Goal: Information Seeking & Learning: Learn about a topic

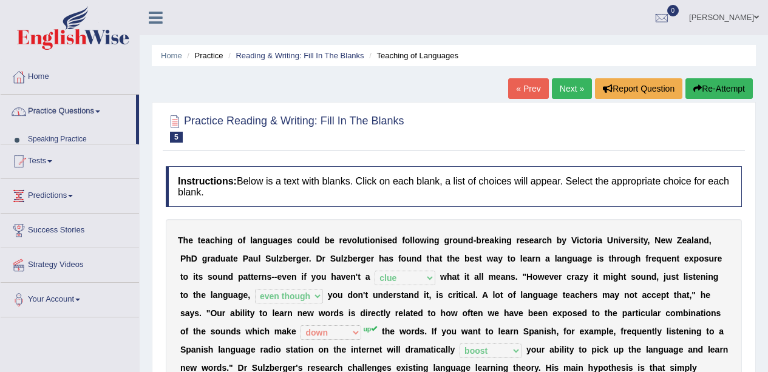
select select "clue"
select select "even though"
select select "down"
select select "boost"
select select "required"
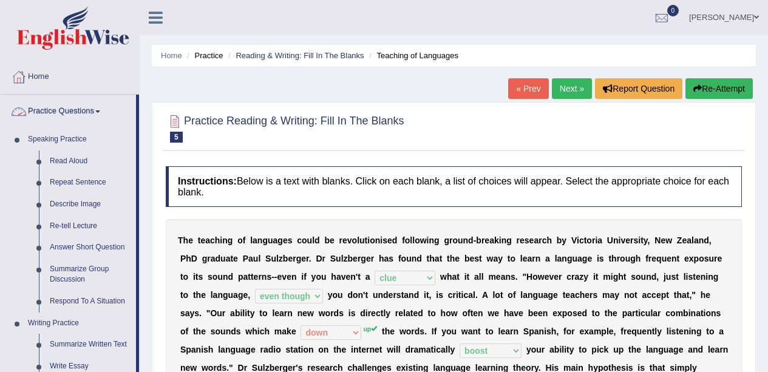
click at [77, 160] on link "Read Aloud" at bounding box center [90, 162] width 92 height 22
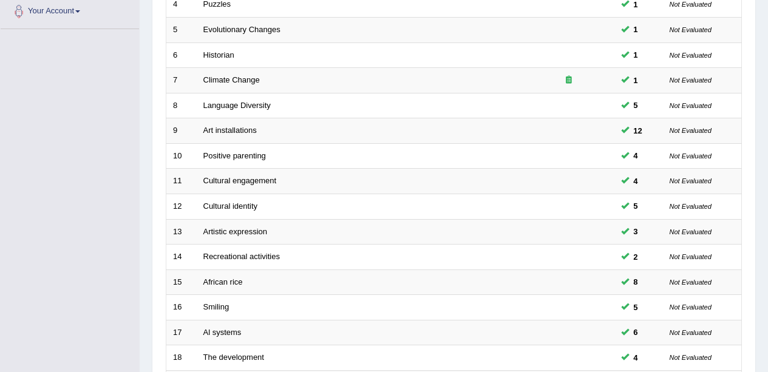
scroll to position [432, 0]
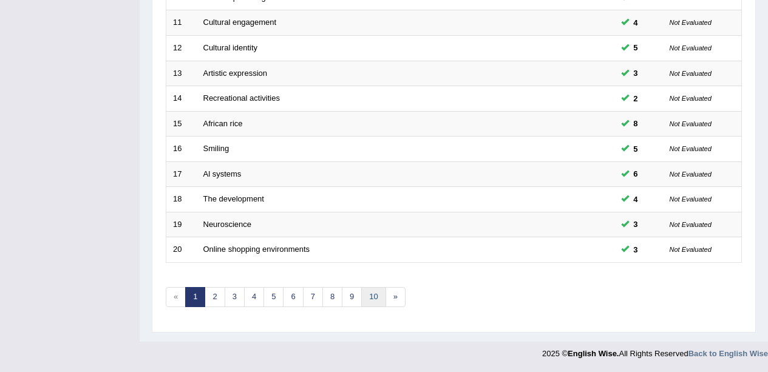
click at [384, 298] on link "10" at bounding box center [373, 297] width 24 height 20
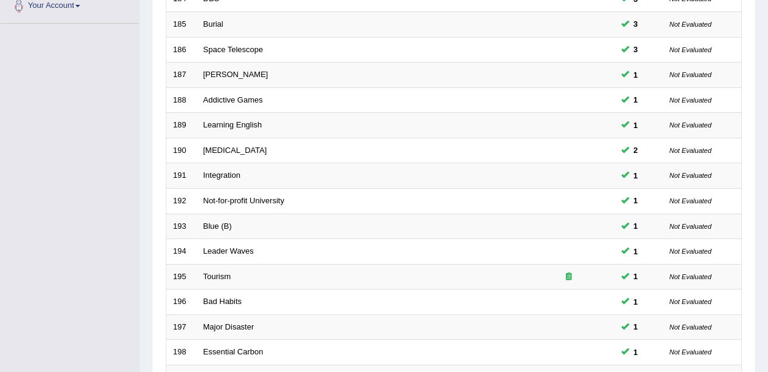
scroll to position [432, 0]
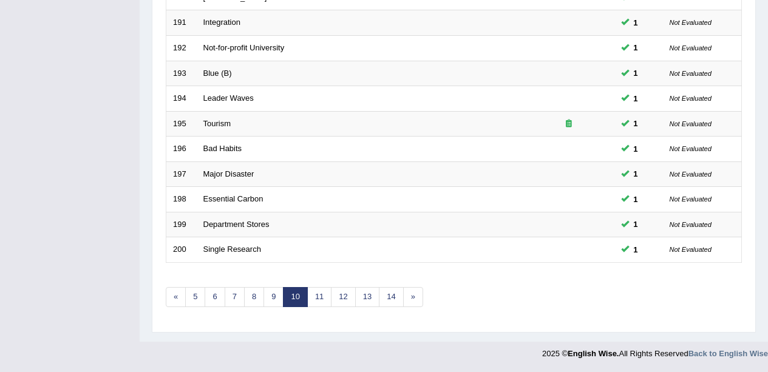
click at [386, 305] on link "14" at bounding box center [391, 297] width 24 height 20
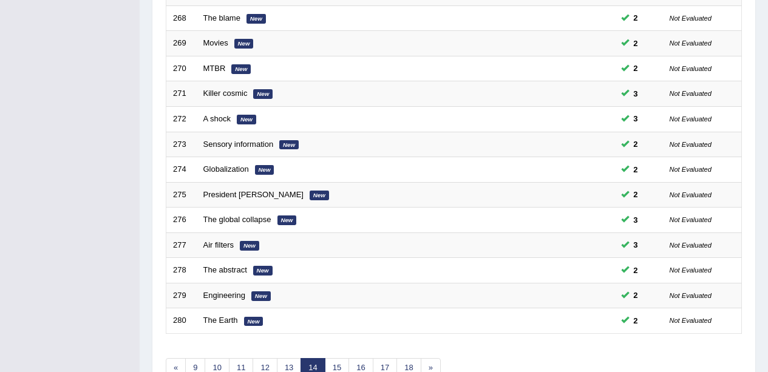
scroll to position [432, 0]
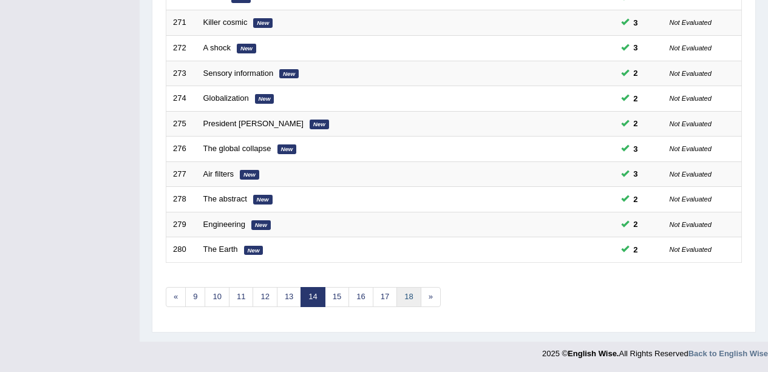
click at [417, 296] on link "18" at bounding box center [408, 297] width 24 height 20
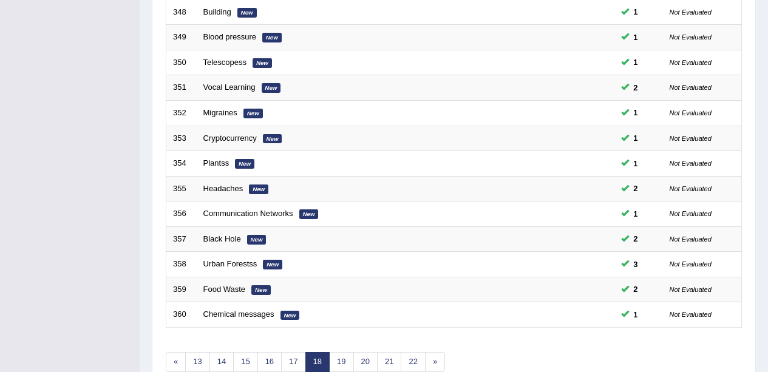
scroll to position [432, 0]
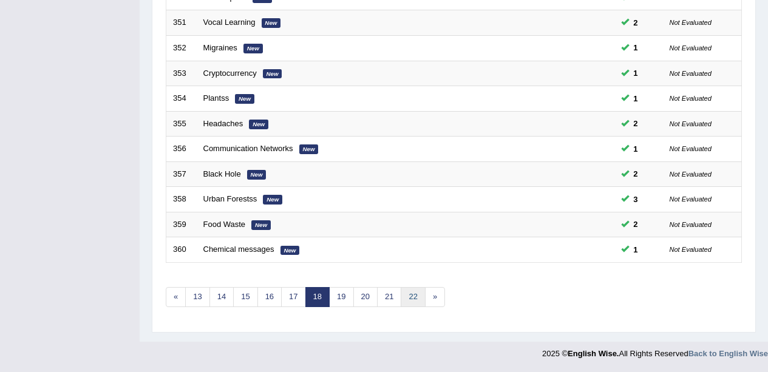
click at [407, 298] on link "22" at bounding box center [413, 297] width 24 height 20
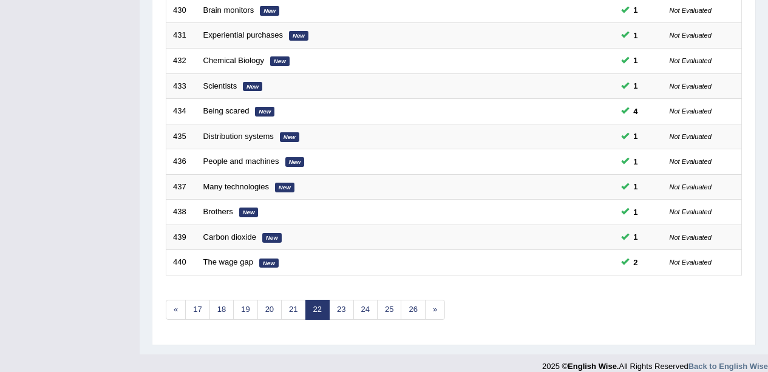
scroll to position [432, 0]
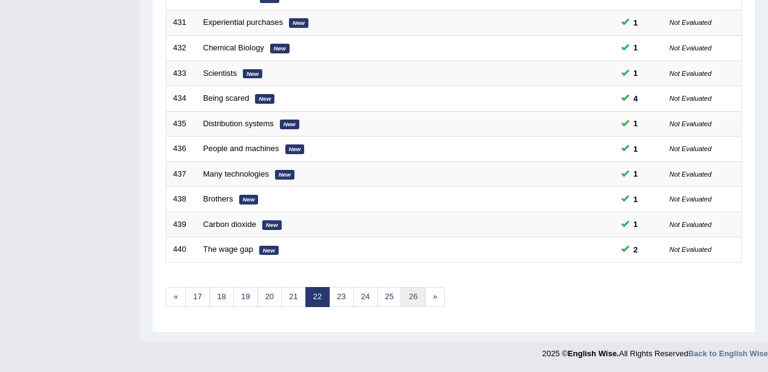
click at [408, 297] on link "26" at bounding box center [413, 297] width 24 height 20
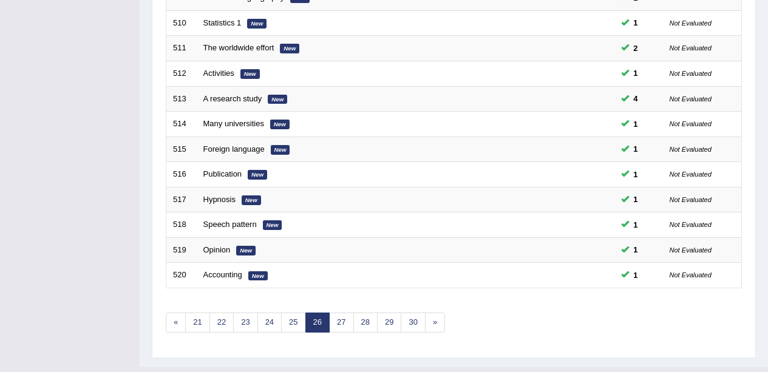
scroll to position [432, 0]
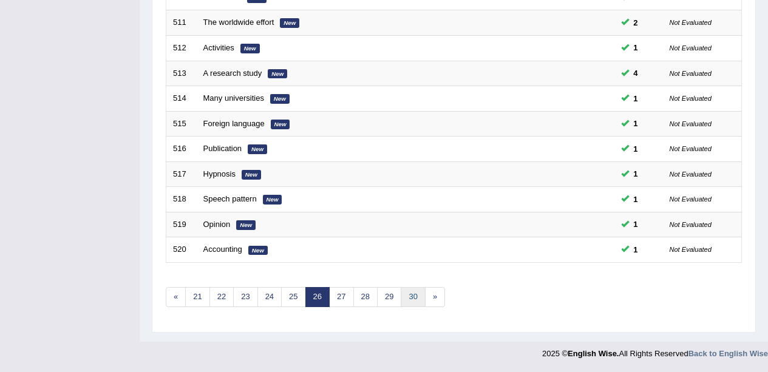
click at [415, 296] on link "30" at bounding box center [413, 297] width 24 height 20
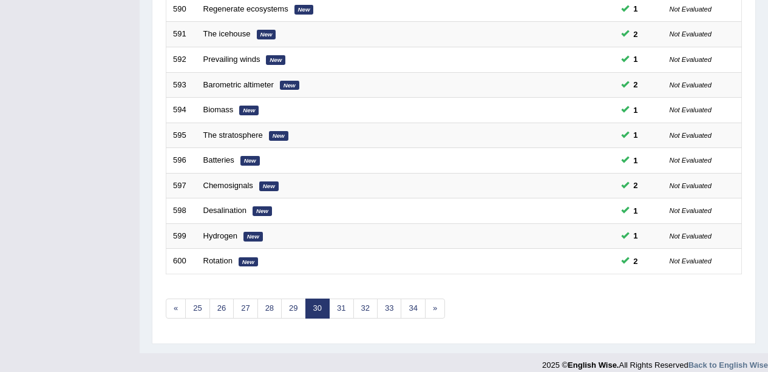
scroll to position [432, 0]
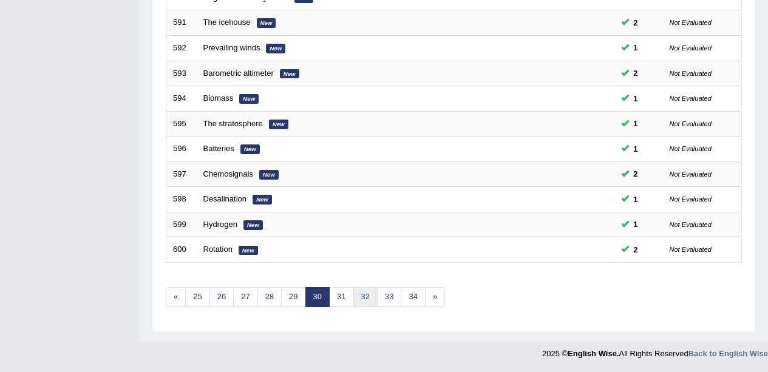
click at [364, 302] on link "32" at bounding box center [365, 297] width 24 height 20
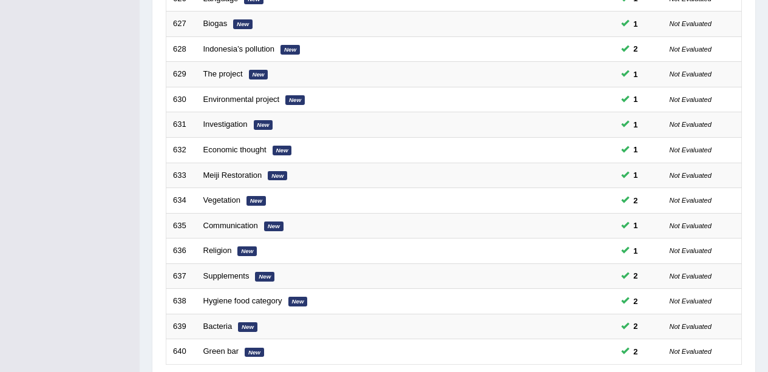
scroll to position [432, 0]
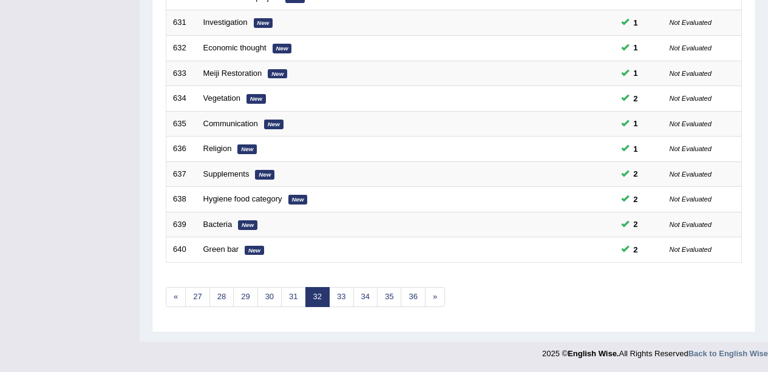
click at [365, 299] on link "34" at bounding box center [365, 297] width 24 height 20
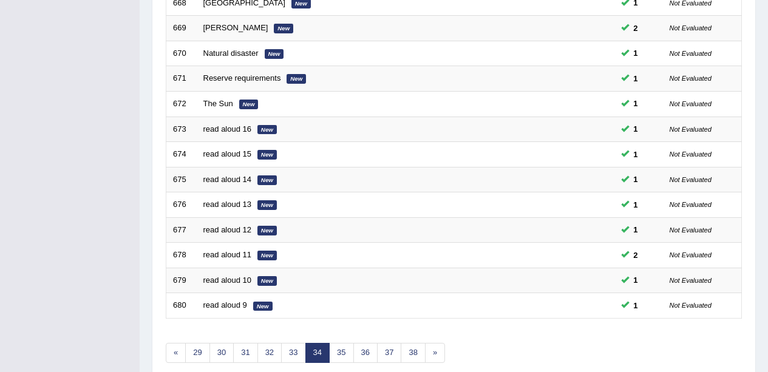
scroll to position [432, 0]
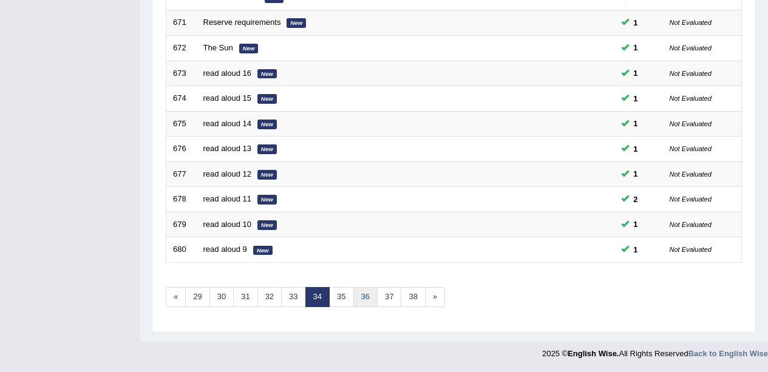
click at [366, 299] on link "36" at bounding box center [365, 297] width 24 height 20
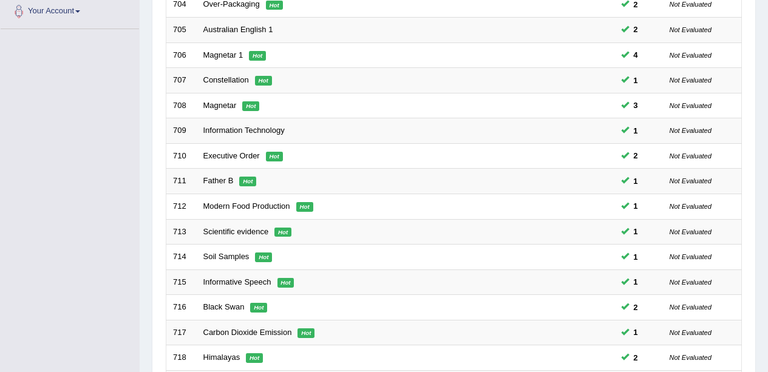
scroll to position [432, 0]
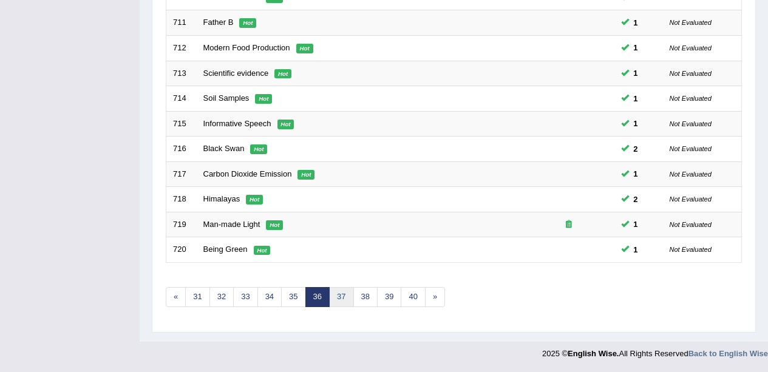
click at [342, 295] on link "37" at bounding box center [341, 297] width 24 height 20
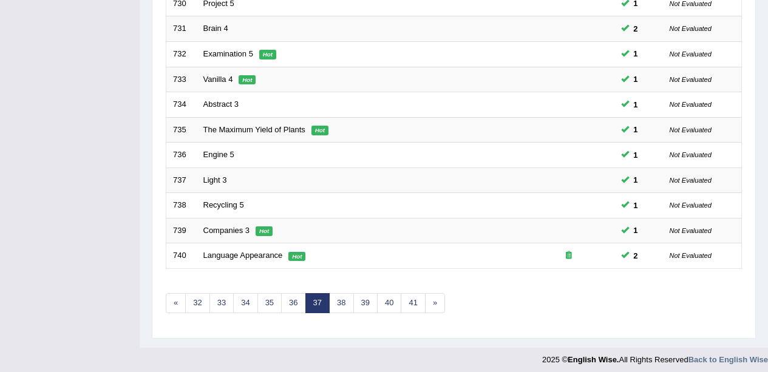
scroll to position [432, 0]
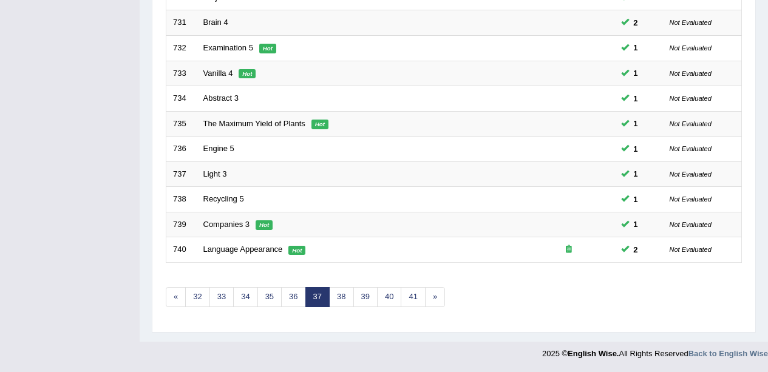
click at [343, 288] on link "38" at bounding box center [341, 297] width 24 height 20
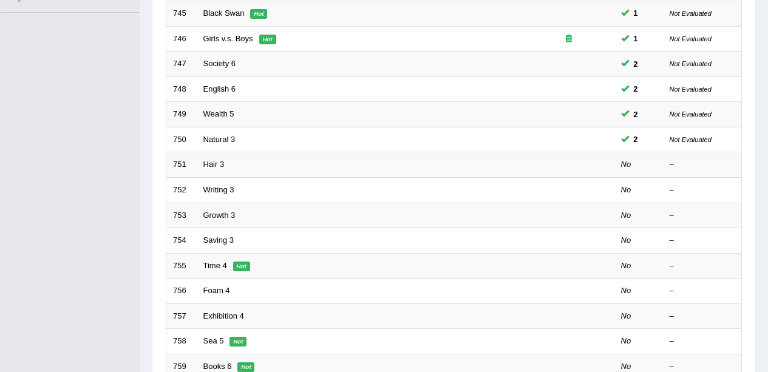
scroll to position [288, 0]
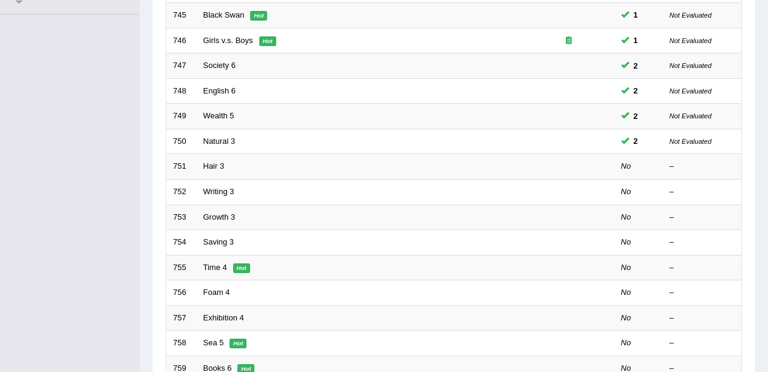
click at [223, 168] on link "Hair 3" at bounding box center [213, 166] width 21 height 9
click at [231, 165] on td "Hair 3" at bounding box center [360, 167] width 327 height 26
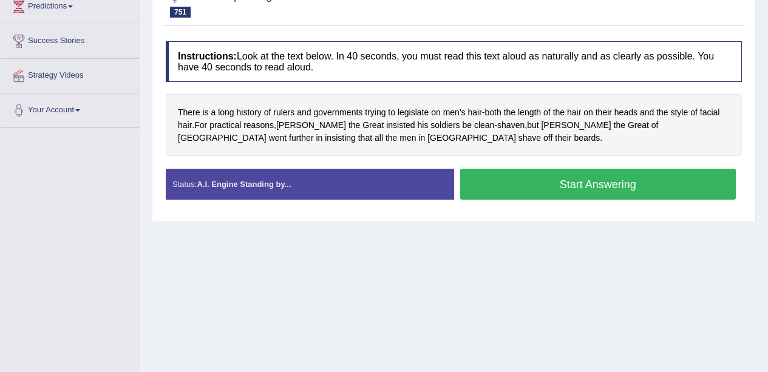
scroll to position [176, 0]
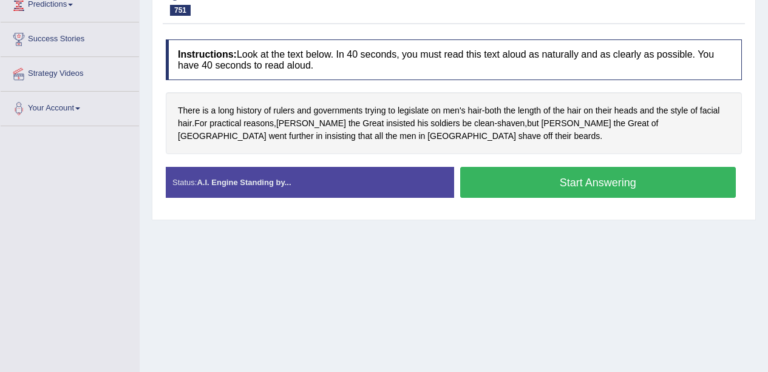
click at [601, 188] on button "Start Answering" at bounding box center [598, 182] width 276 height 31
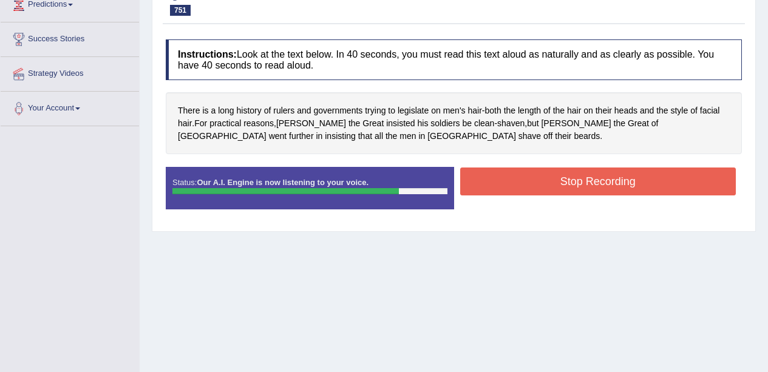
click at [636, 188] on button "Stop Recording" at bounding box center [598, 182] width 276 height 28
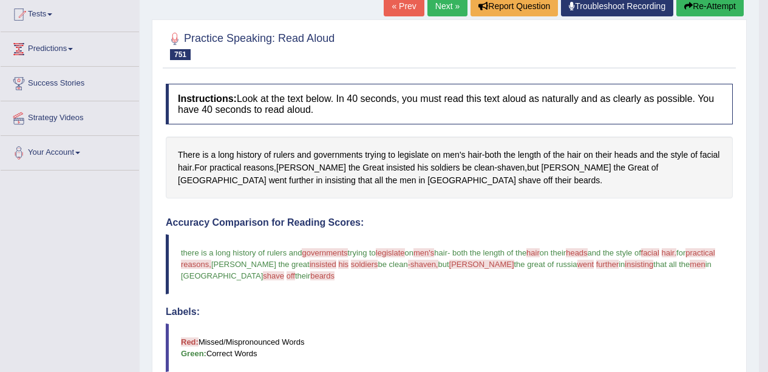
scroll to position [131, 0]
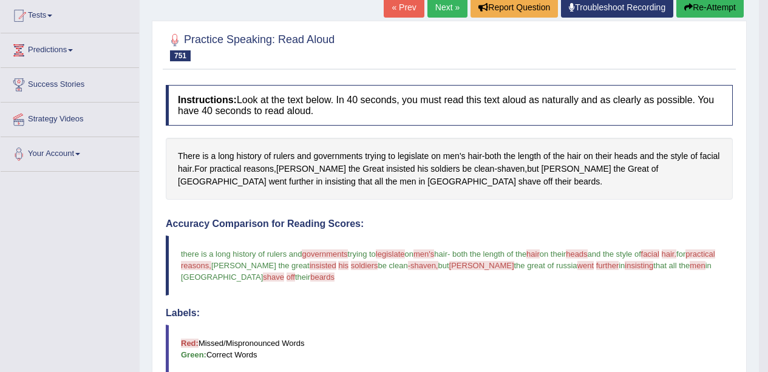
click at [418, 156] on span "legislate" at bounding box center [413, 156] width 31 height 13
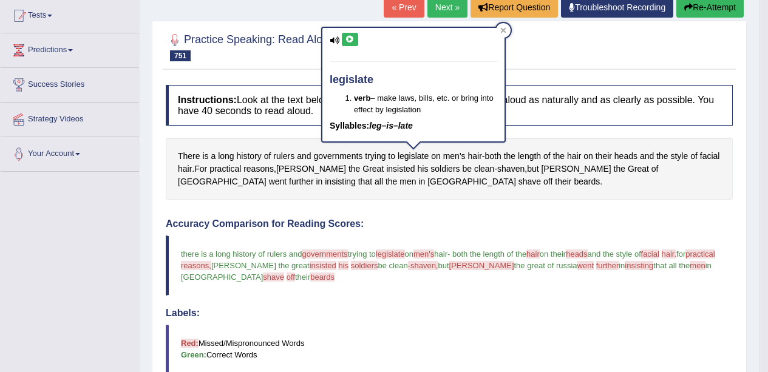
click at [352, 38] on icon at bounding box center [349, 39] width 9 height 7
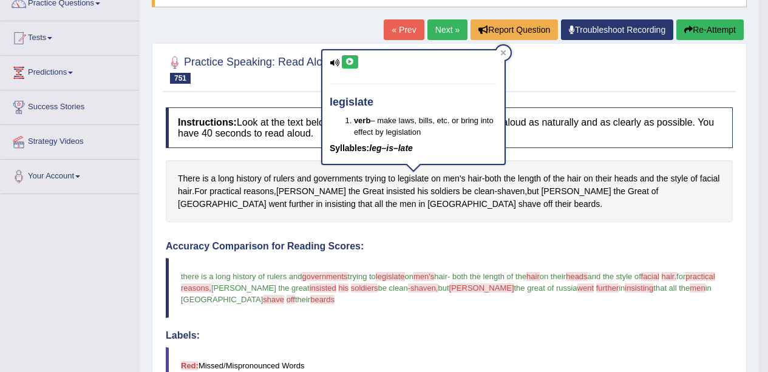
scroll to position [102, 0]
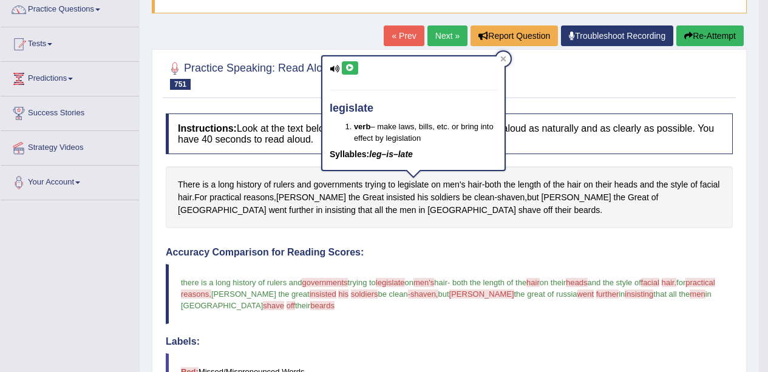
click at [631, 186] on span "heads" at bounding box center [625, 185] width 23 height 13
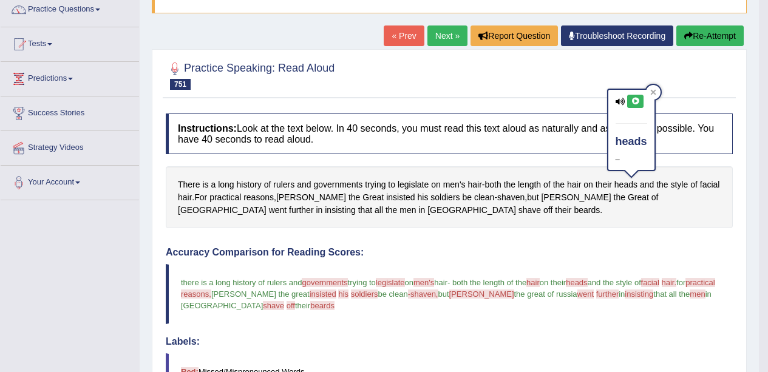
click at [635, 100] on icon at bounding box center [635, 101] width 9 height 7
click at [241, 197] on span "practical" at bounding box center [225, 197] width 32 height 13
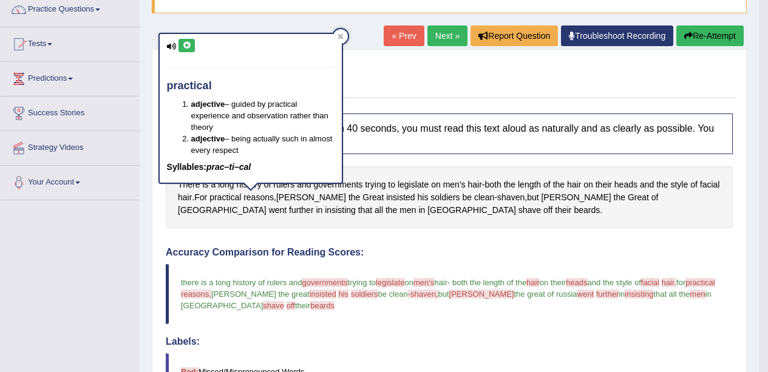
click at [189, 45] on icon at bounding box center [186, 45] width 9 height 7
click at [516, 197] on span "shaven" at bounding box center [510, 197] width 27 height 13
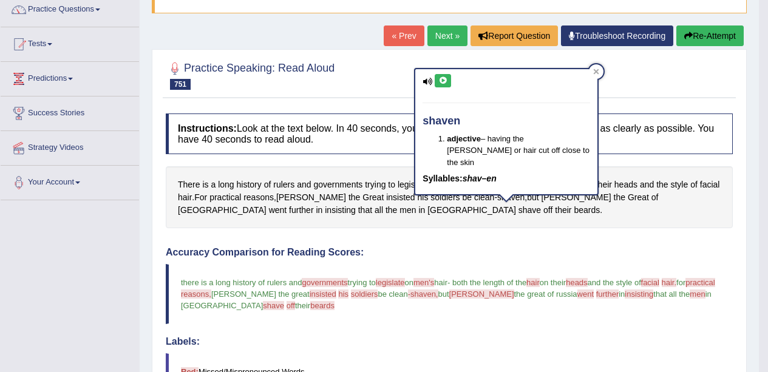
click at [443, 78] on icon at bounding box center [442, 80] width 9 height 7
click at [313, 204] on span "further" at bounding box center [301, 210] width 24 height 13
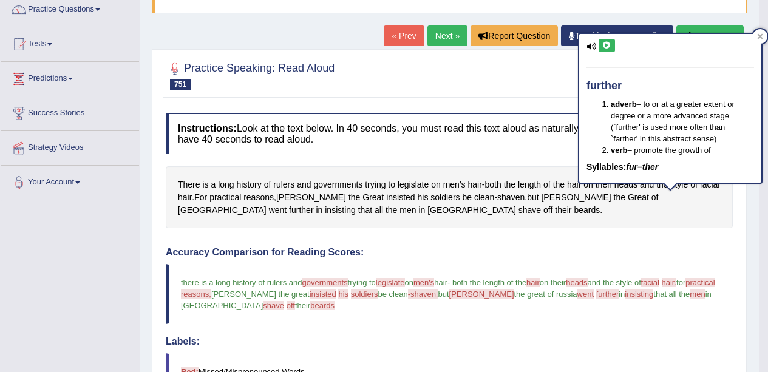
click at [607, 46] on icon at bounding box center [606, 45] width 9 height 7
click at [325, 214] on span "insisting" at bounding box center [340, 210] width 31 height 13
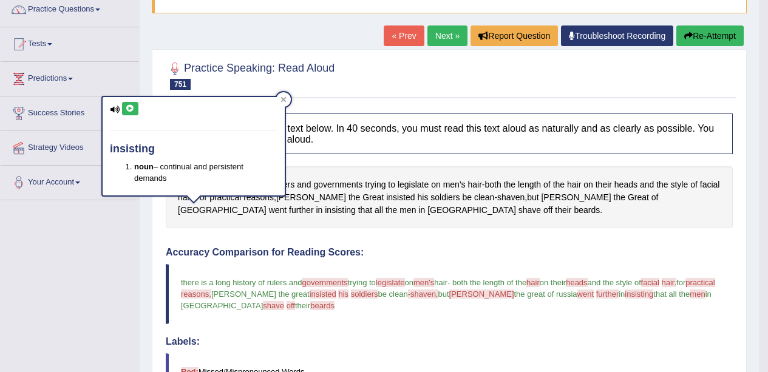
click at [128, 109] on icon at bounding box center [130, 108] width 9 height 7
click at [725, 29] on button "Re-Attempt" at bounding box center [709, 36] width 67 height 21
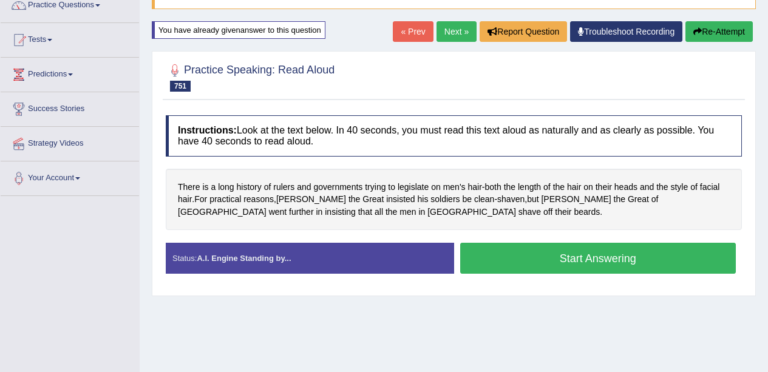
scroll to position [102, 0]
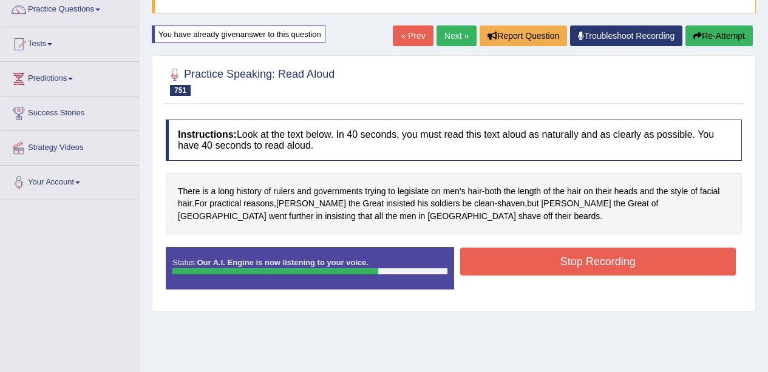
click at [604, 262] on button "Stop Recording" at bounding box center [598, 262] width 276 height 28
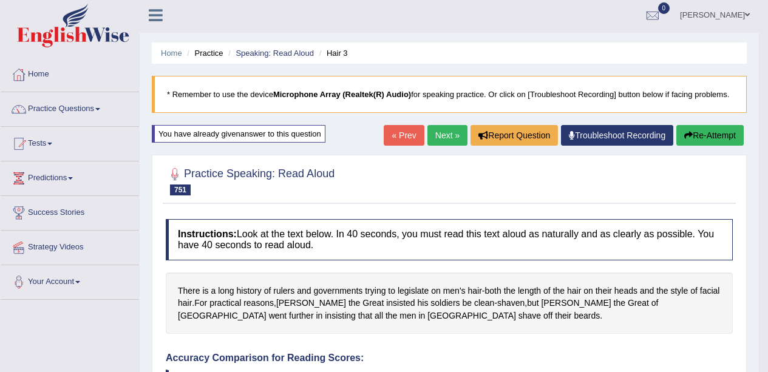
scroll to position [0, 0]
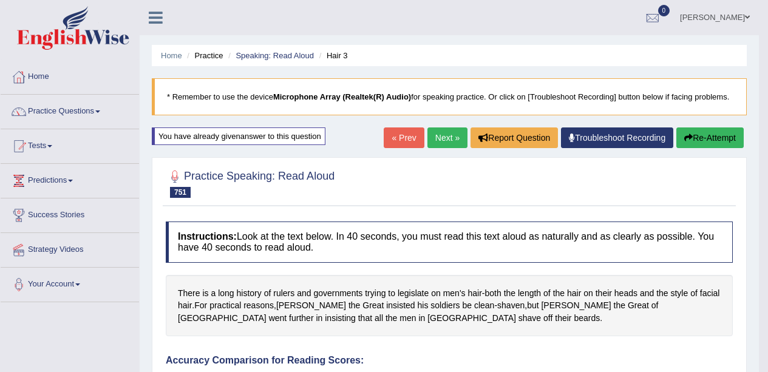
click at [444, 137] on link "Next »" at bounding box center [447, 138] width 40 height 21
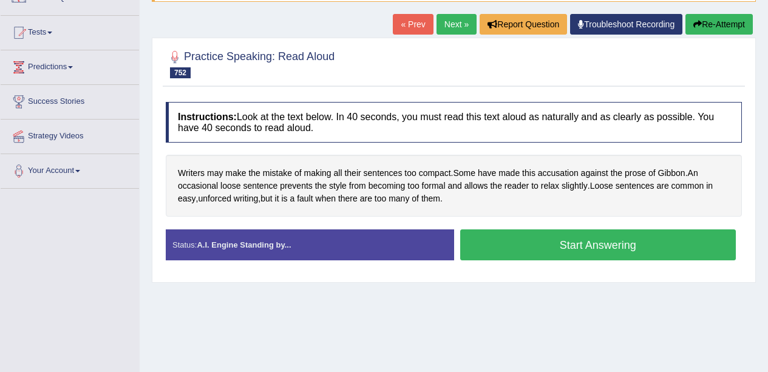
click at [534, 246] on button "Start Answering" at bounding box center [598, 245] width 276 height 31
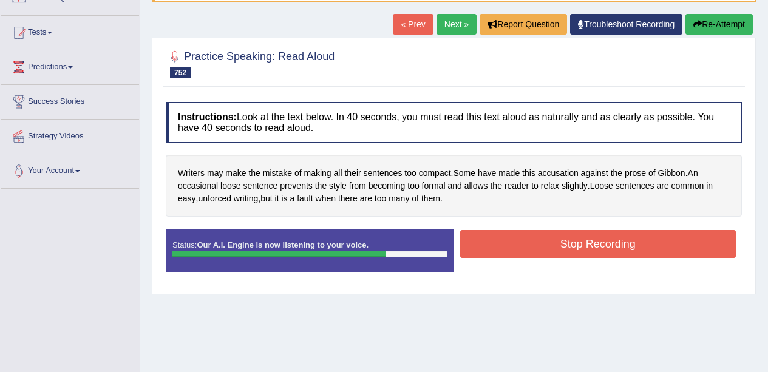
click at [568, 248] on button "Stop Recording" at bounding box center [598, 244] width 276 height 28
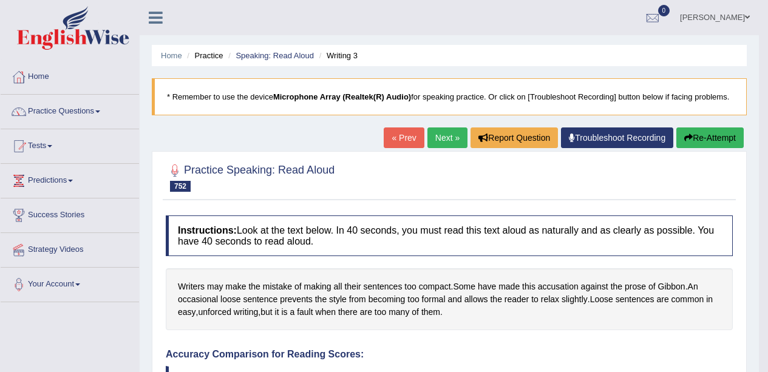
click at [444, 144] on link "Next »" at bounding box center [447, 138] width 40 height 21
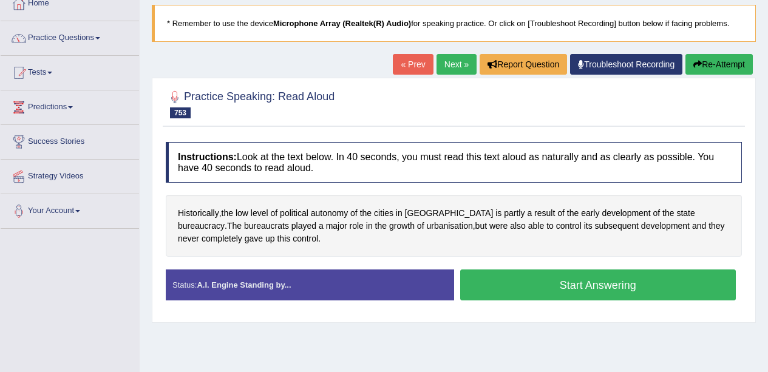
scroll to position [74, 0]
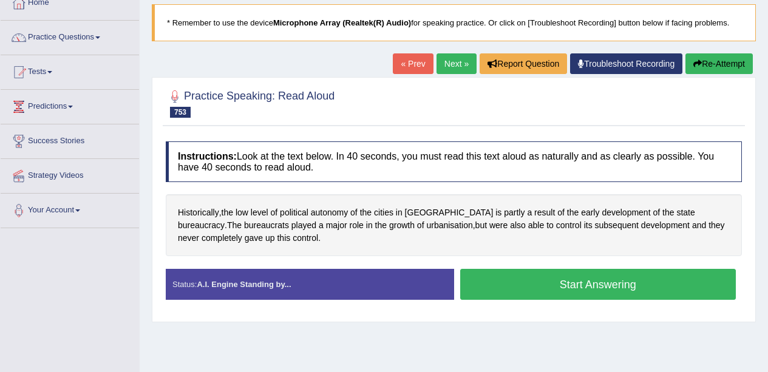
click at [606, 288] on button "Start Answering" at bounding box center [598, 284] width 276 height 31
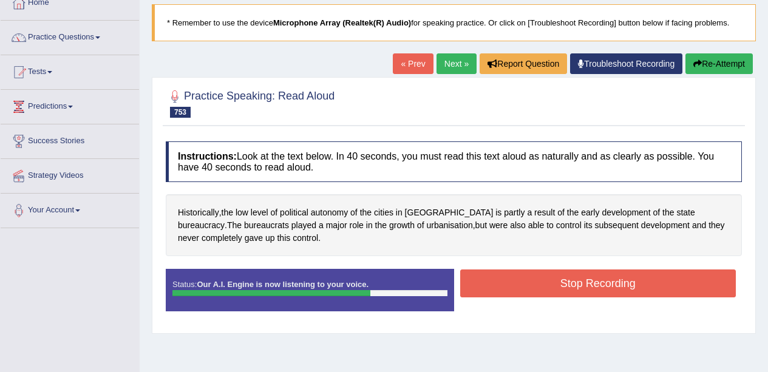
click at [558, 270] on div "Start Answering" at bounding box center [598, 269] width 288 height 1
click at [614, 297] on button "Stop Recording" at bounding box center [598, 284] width 276 height 28
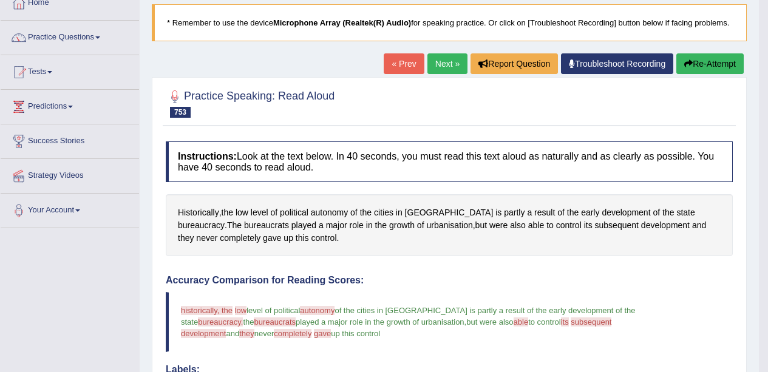
click at [329, 214] on span "autonomy" at bounding box center [329, 212] width 37 height 13
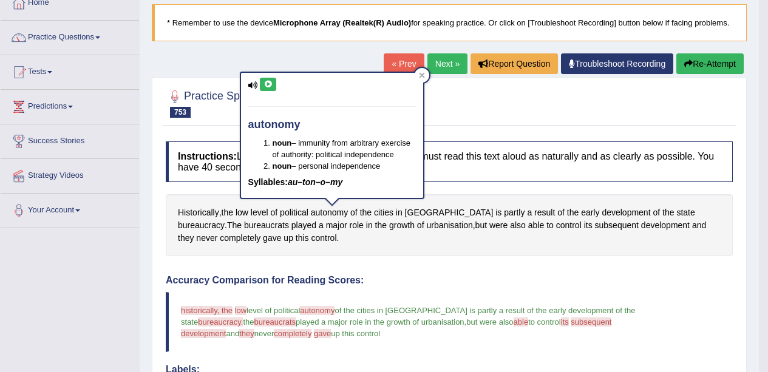
click at [273, 90] on button at bounding box center [268, 84] width 16 height 13
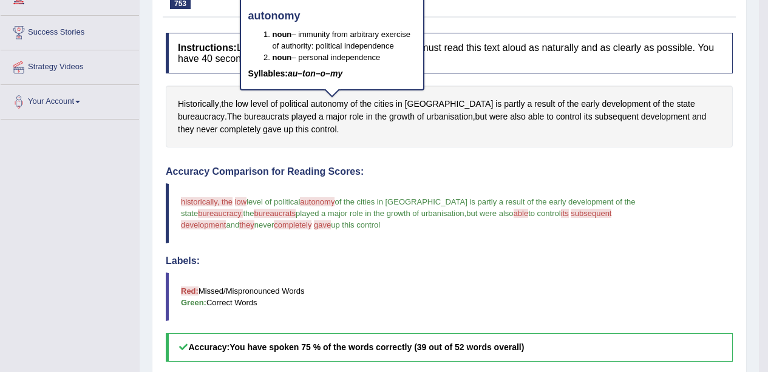
scroll to position [191, 0]
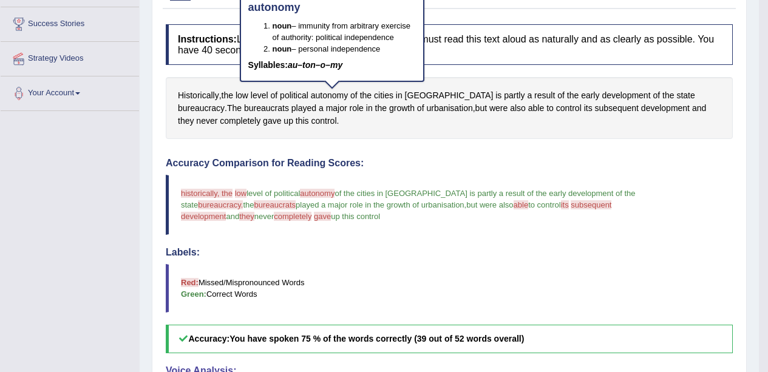
click at [595, 113] on span "subsequent" at bounding box center [617, 108] width 44 height 13
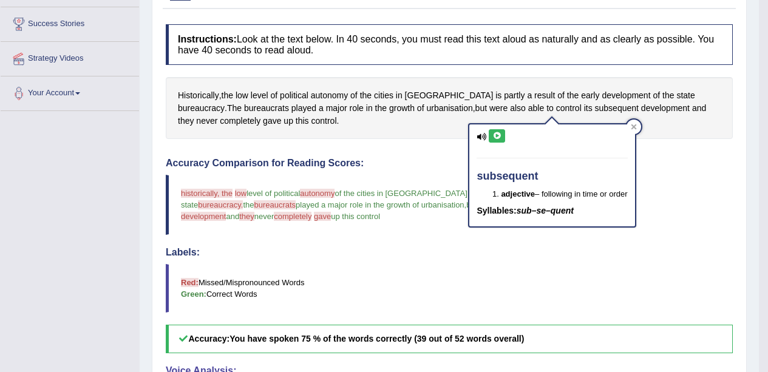
click at [500, 135] on icon at bounding box center [496, 135] width 9 height 7
click at [644, 131] on div "Historically , the low level of political autonomy of the cities in China is pa…" at bounding box center [449, 108] width 567 height 62
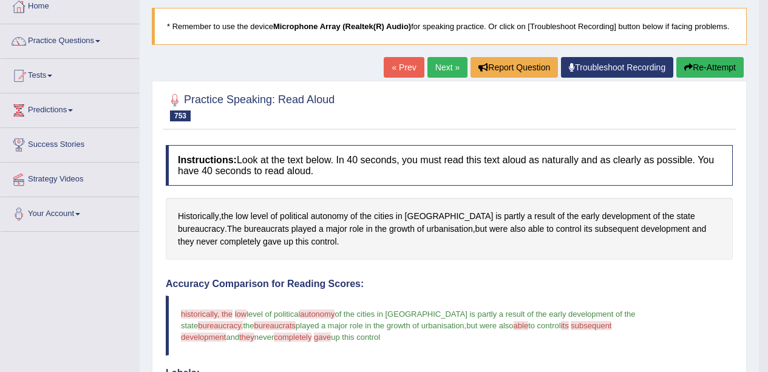
scroll to position [0, 0]
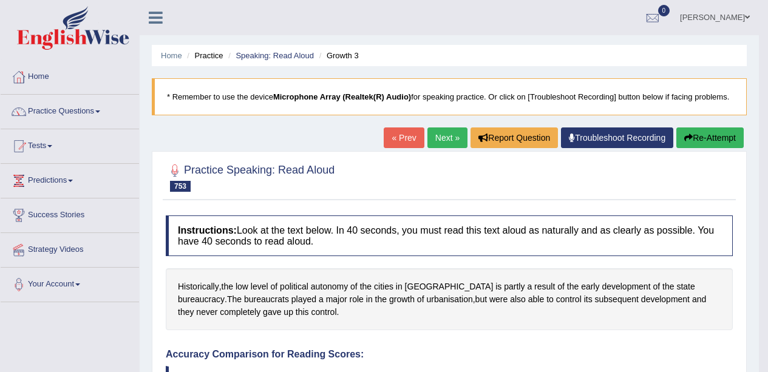
click at [225, 293] on span "bureaucracy" at bounding box center [201, 299] width 47 height 13
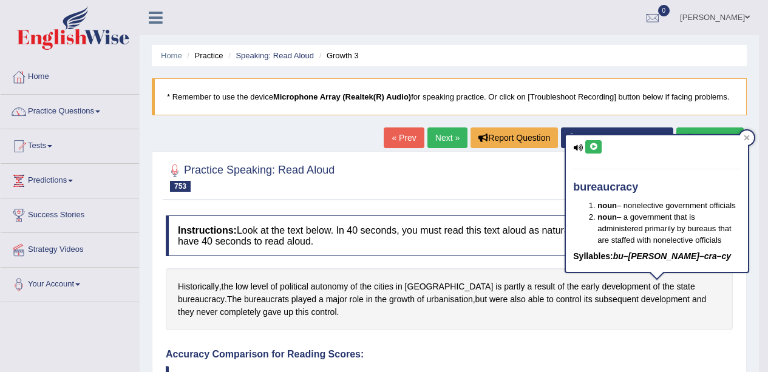
click at [590, 146] on icon at bounding box center [593, 146] width 9 height 7
click at [753, 135] on div at bounding box center [747, 138] width 15 height 15
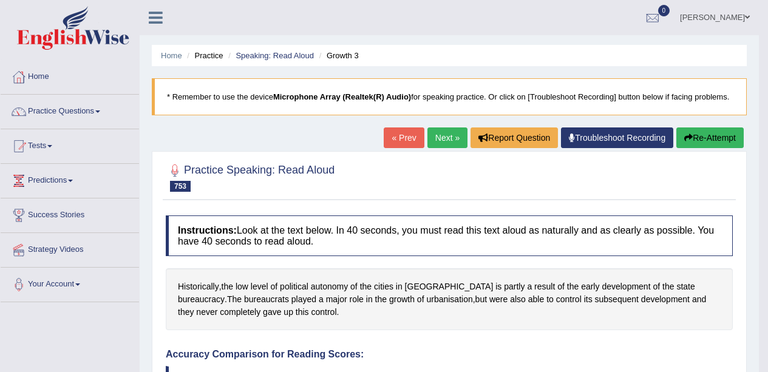
click at [733, 131] on button "Re-Attempt" at bounding box center [709, 138] width 67 height 21
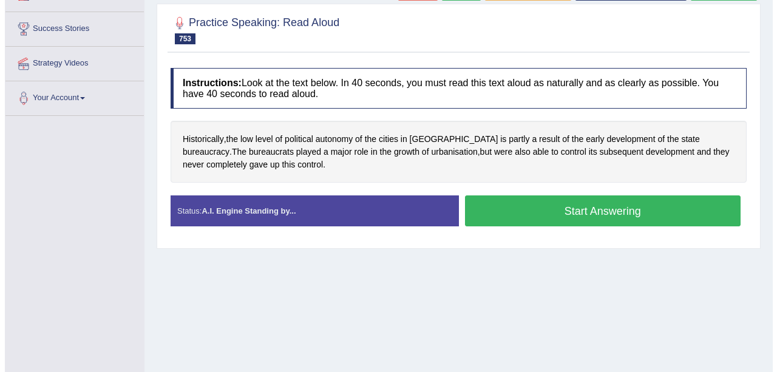
scroll to position [186, 0]
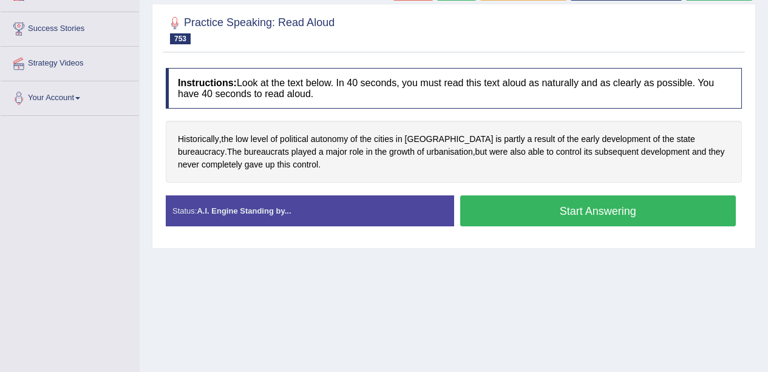
click at [618, 217] on button "Start Answering" at bounding box center [598, 211] width 276 height 31
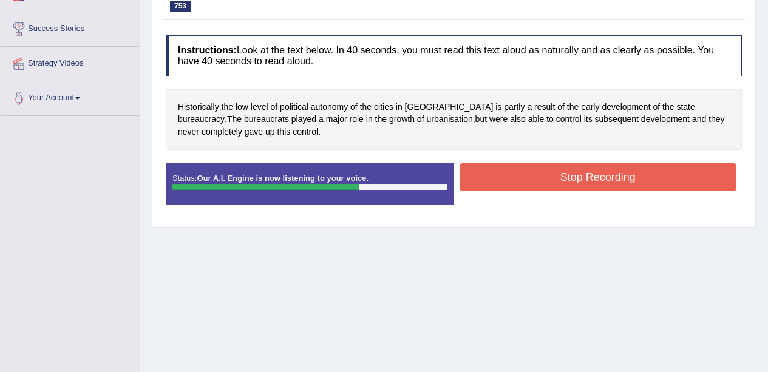
click at [574, 175] on button "Stop Recording" at bounding box center [598, 177] width 276 height 28
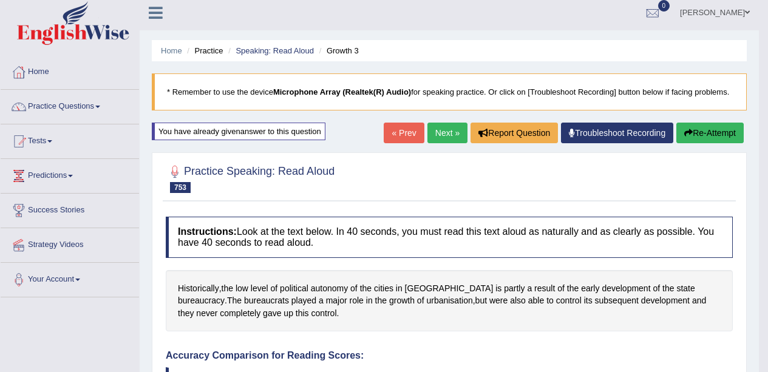
scroll to position [0, 0]
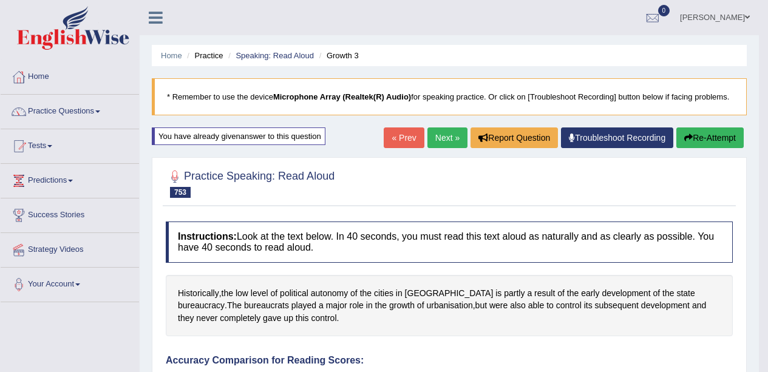
click at [443, 130] on link "Next »" at bounding box center [447, 138] width 40 height 21
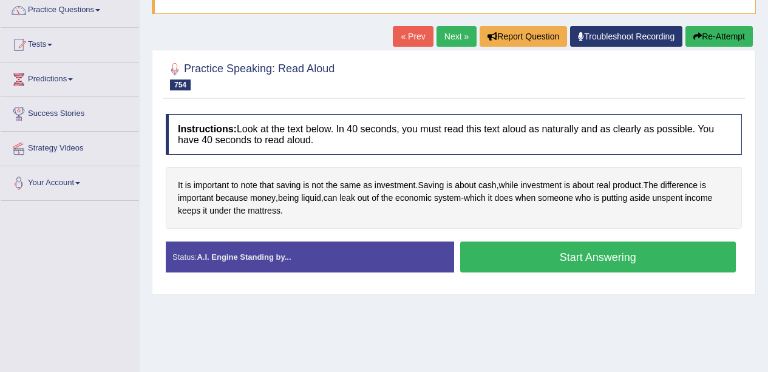
click at [574, 258] on button "Start Answering" at bounding box center [598, 257] width 276 height 31
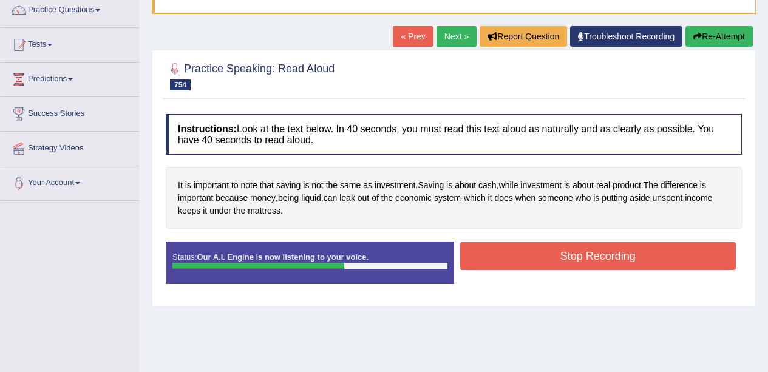
click at [571, 264] on button "Stop Recording" at bounding box center [598, 256] width 276 height 28
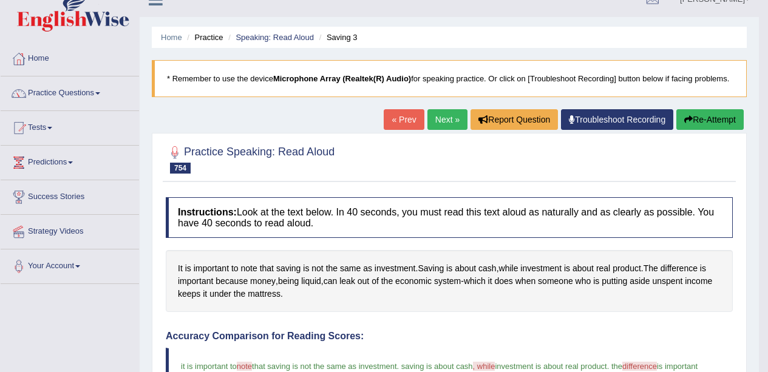
scroll to position [8, 0]
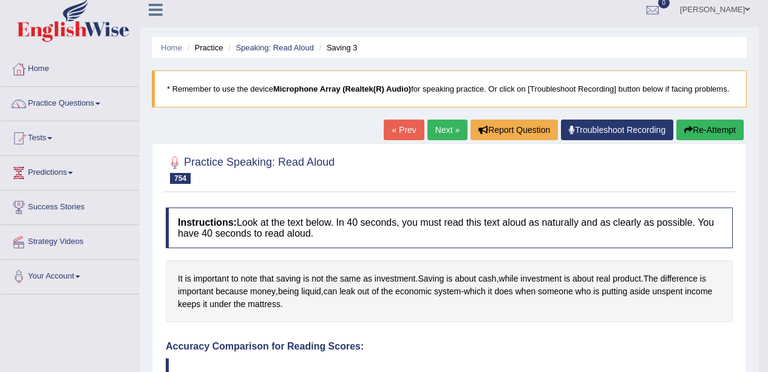
click at [443, 122] on link "Next »" at bounding box center [447, 130] width 40 height 21
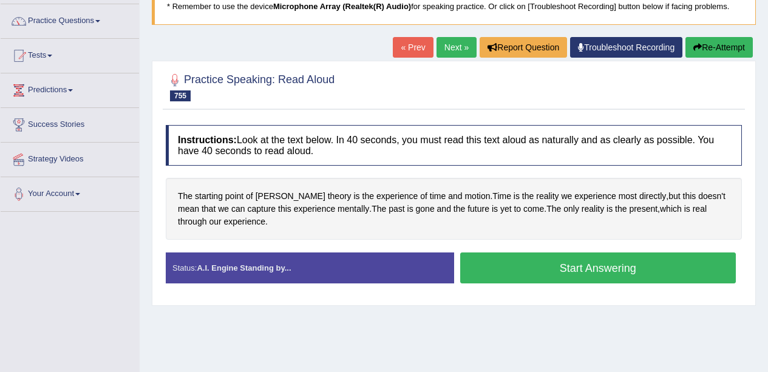
click at [545, 265] on button "Start Answering" at bounding box center [598, 268] width 276 height 31
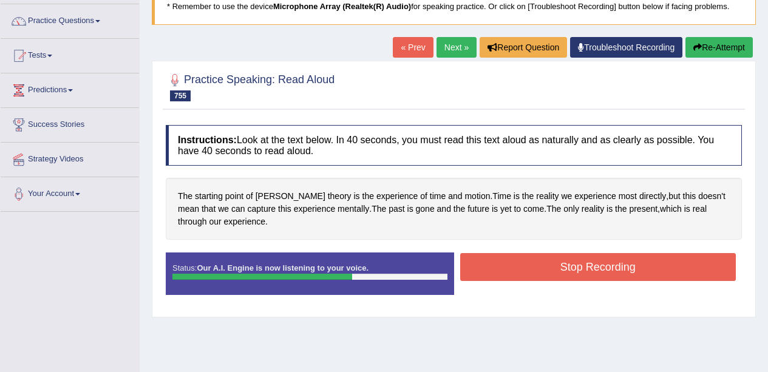
click at [607, 267] on button "Stop Recording" at bounding box center [598, 267] width 276 height 28
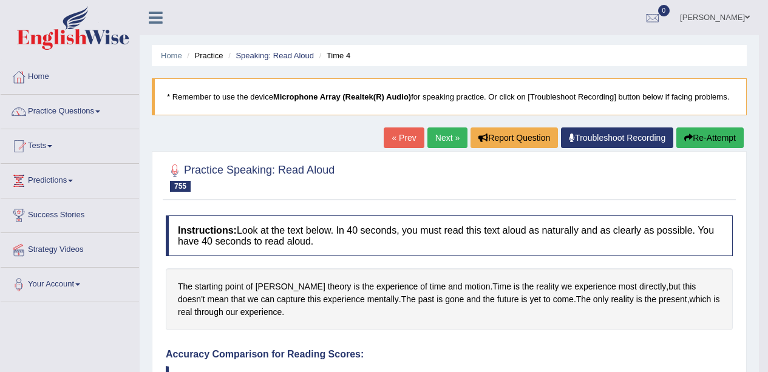
click at [452, 144] on link "Next »" at bounding box center [447, 138] width 40 height 21
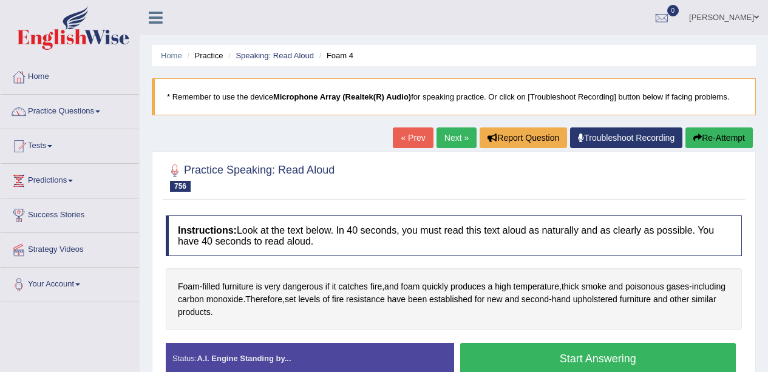
click at [610, 358] on button "Start Answering" at bounding box center [598, 358] width 276 height 31
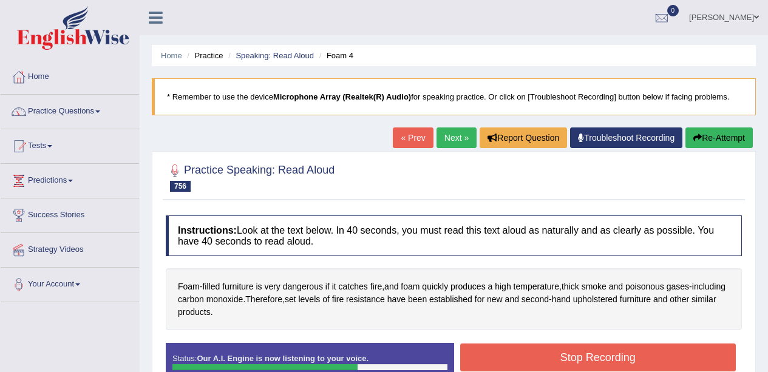
click at [583, 358] on button "Stop Recording" at bounding box center [598, 358] width 276 height 28
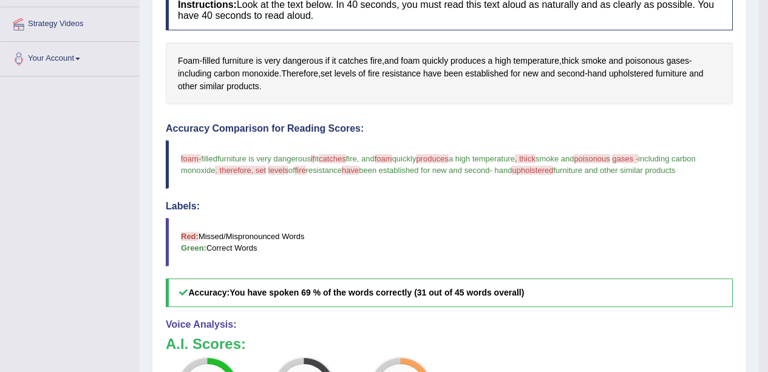
scroll to position [217, 0]
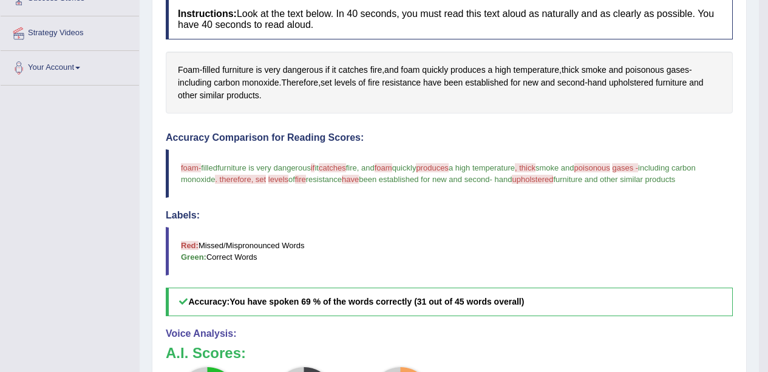
click at [653, 66] on span "poisonous" at bounding box center [644, 70] width 39 height 13
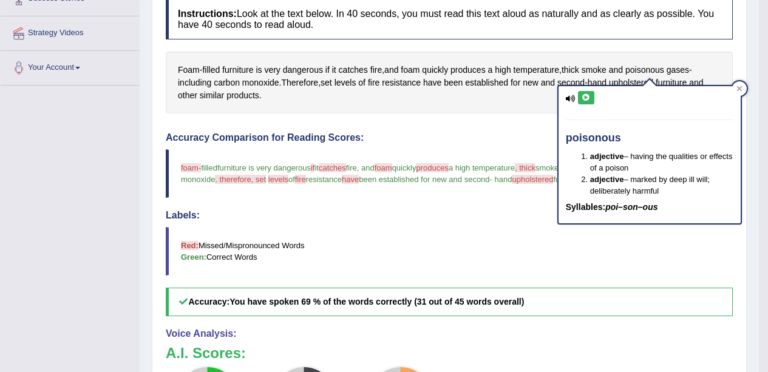
click at [590, 95] on icon at bounding box center [586, 97] width 9 height 7
click at [540, 242] on blockquote "Red: Missed/Mispronounced Words Green: Correct Words" at bounding box center [449, 251] width 567 height 49
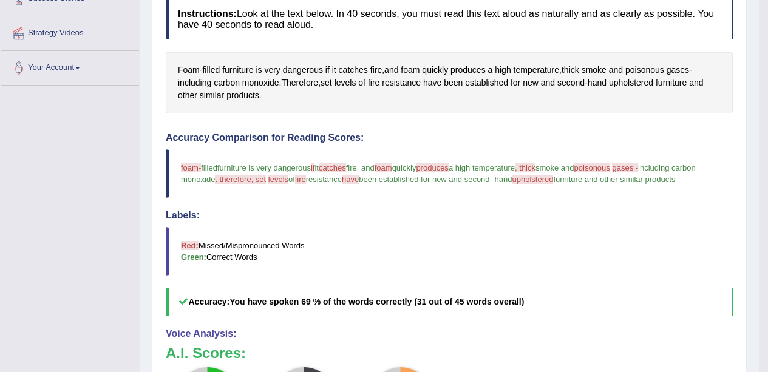
click at [352, 75] on span "catches" at bounding box center [353, 70] width 29 height 13
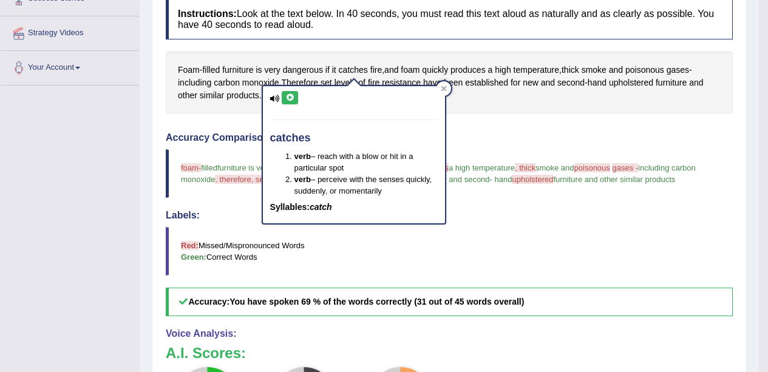
click at [293, 97] on icon at bounding box center [289, 97] width 9 height 7
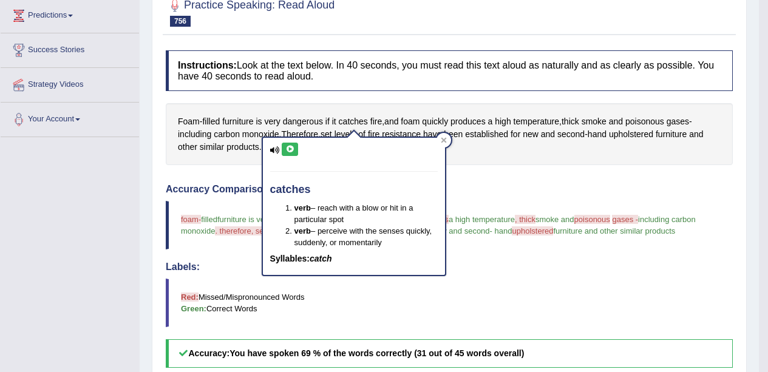
scroll to position [0, 0]
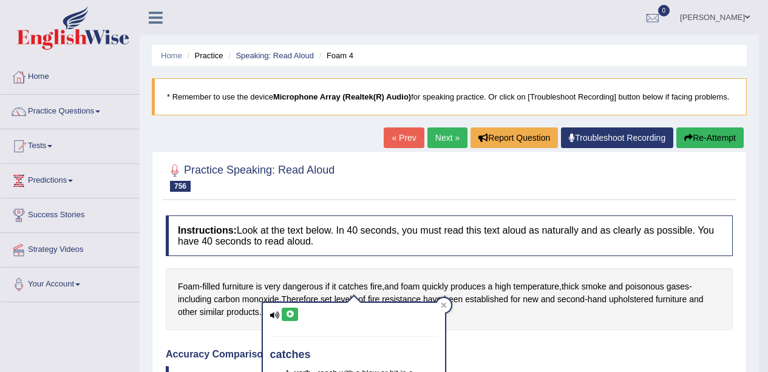
click at [715, 131] on button "Re-Attempt" at bounding box center [709, 138] width 67 height 21
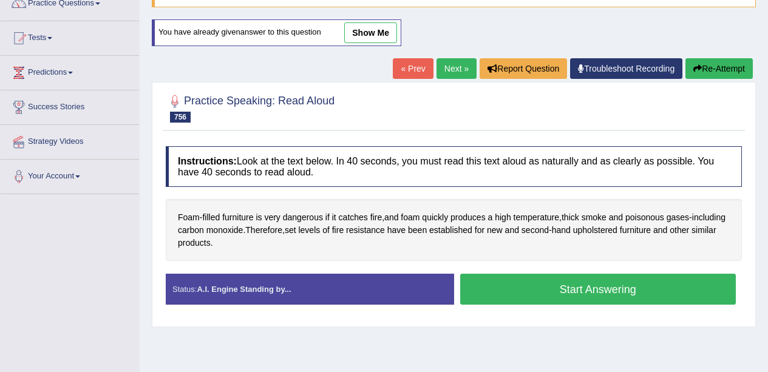
click at [583, 287] on button "Start Answering" at bounding box center [598, 289] width 276 height 31
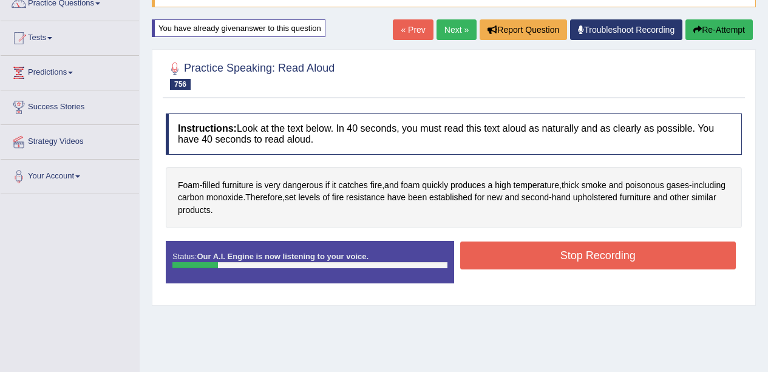
click at [574, 248] on button "Stop Recording" at bounding box center [598, 256] width 276 height 28
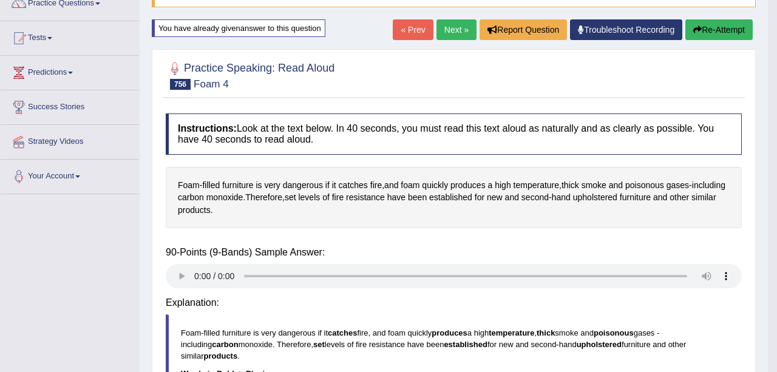
click at [0, 0] on div "Saving your answer..." at bounding box center [0, 0] width 0 height 0
click at [735, 34] on button "Re-Attempt" at bounding box center [719, 29] width 67 height 21
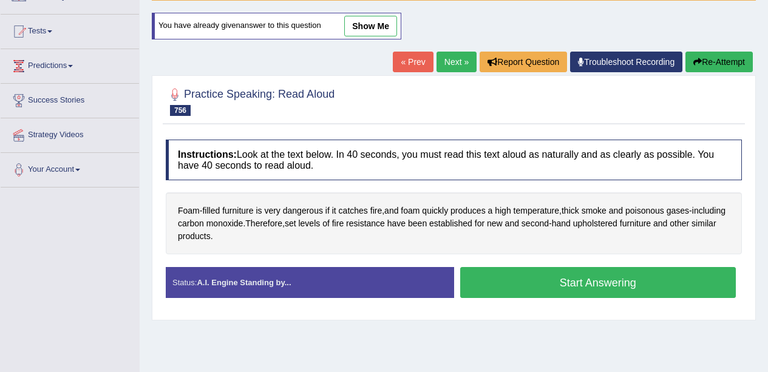
scroll to position [108, 0]
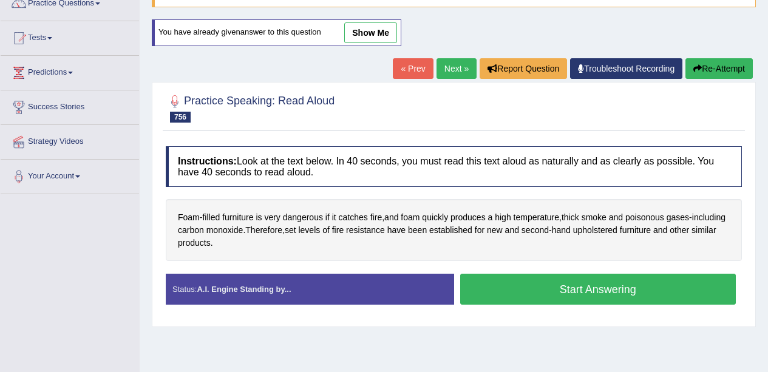
click at [630, 287] on button "Start Answering" at bounding box center [598, 289] width 276 height 31
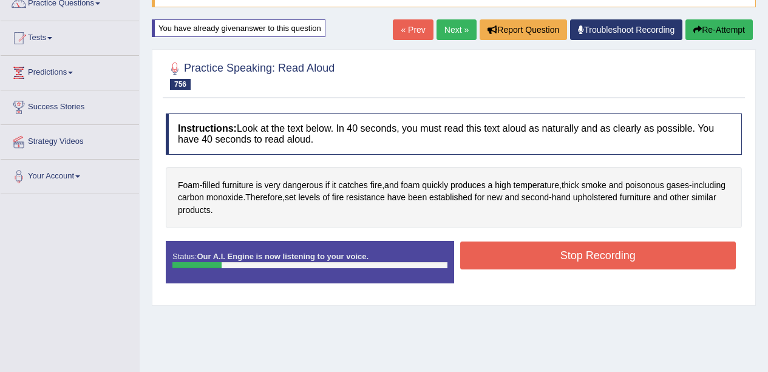
click at [533, 258] on button "Stop Recording" at bounding box center [598, 256] width 276 height 28
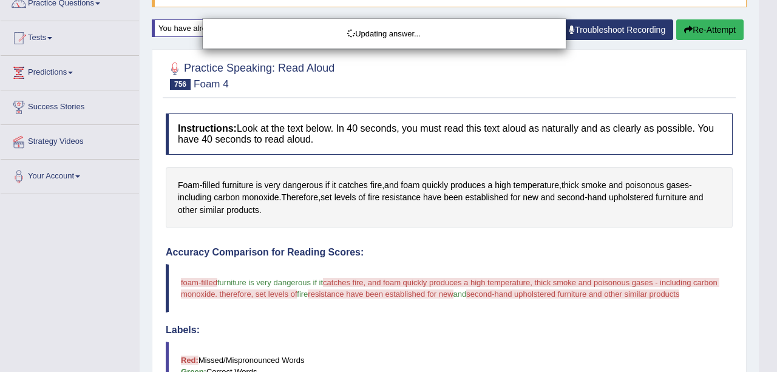
click at [729, 28] on div "Updating answer..." at bounding box center [388, 186] width 777 height 372
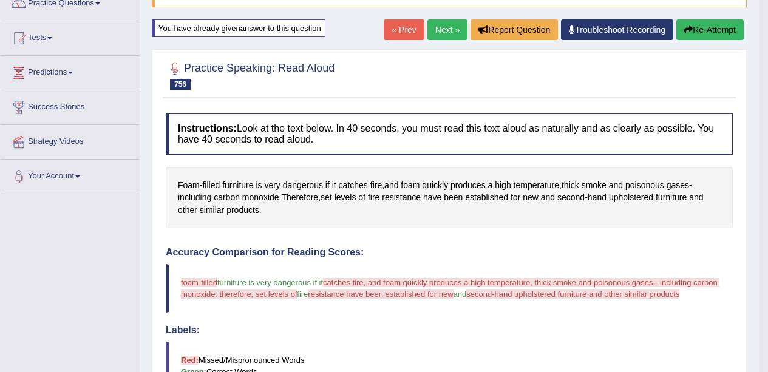
click at [702, 28] on button "Re-Attempt" at bounding box center [709, 29] width 67 height 21
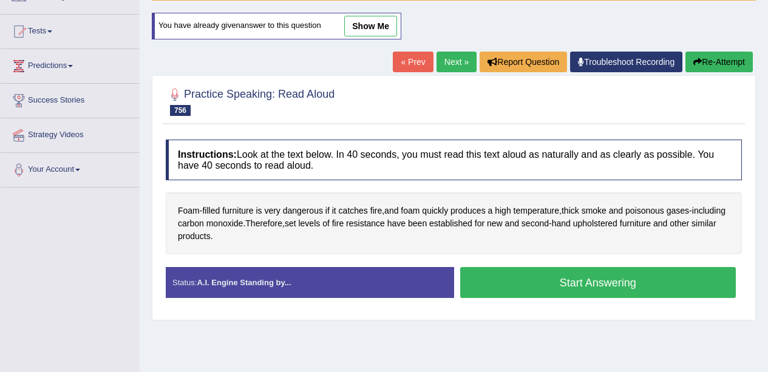
scroll to position [108, 0]
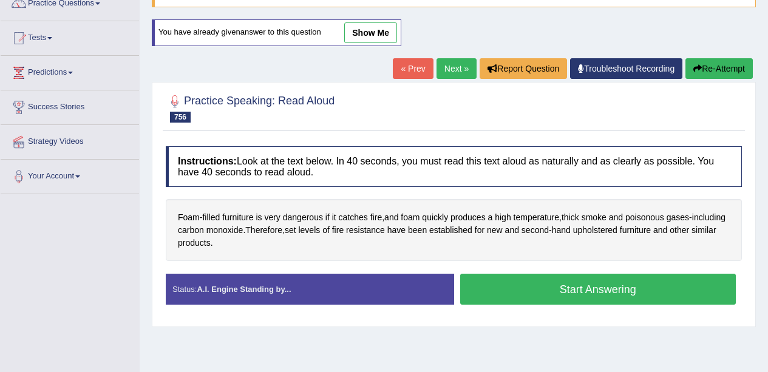
click at [611, 282] on button "Start Answering" at bounding box center [598, 289] width 276 height 31
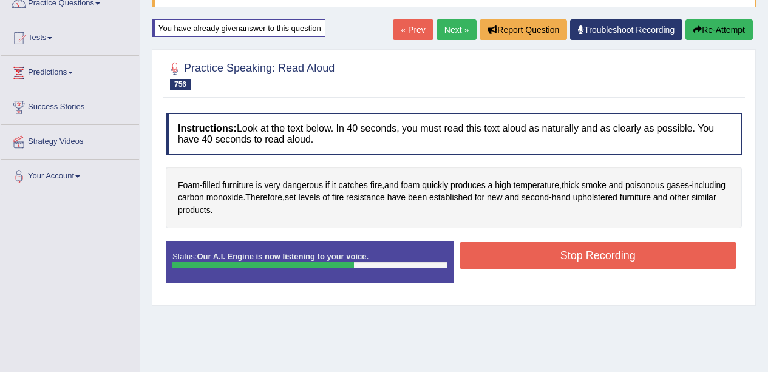
click at [616, 262] on button "Stop Recording" at bounding box center [598, 256] width 276 height 28
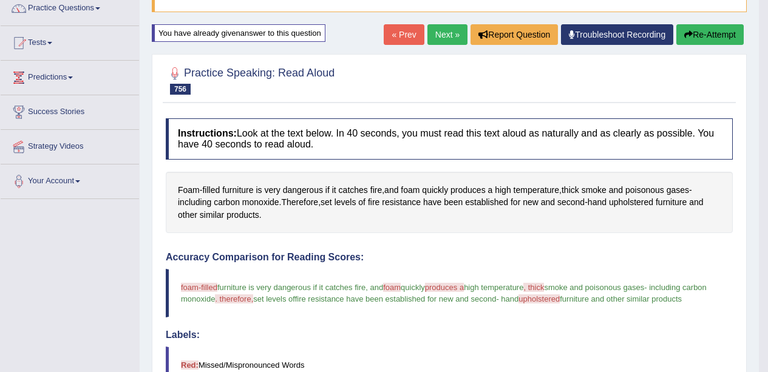
scroll to position [0, 0]
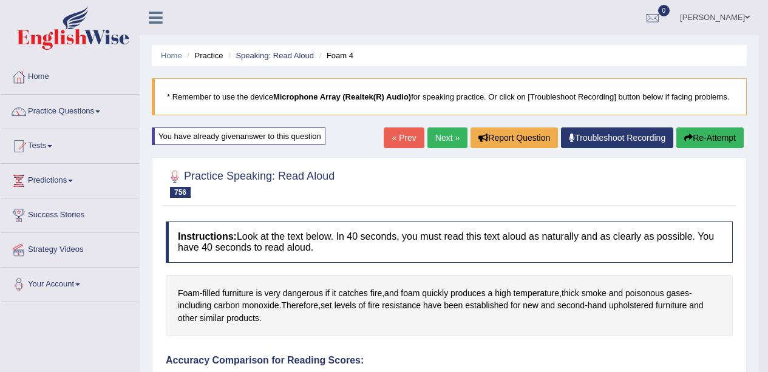
click at [446, 133] on link "Next »" at bounding box center [447, 138] width 40 height 21
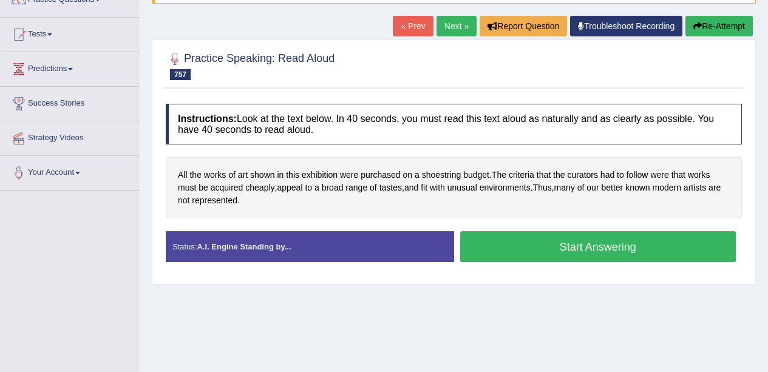
click at [584, 251] on button "Start Answering" at bounding box center [598, 246] width 276 height 31
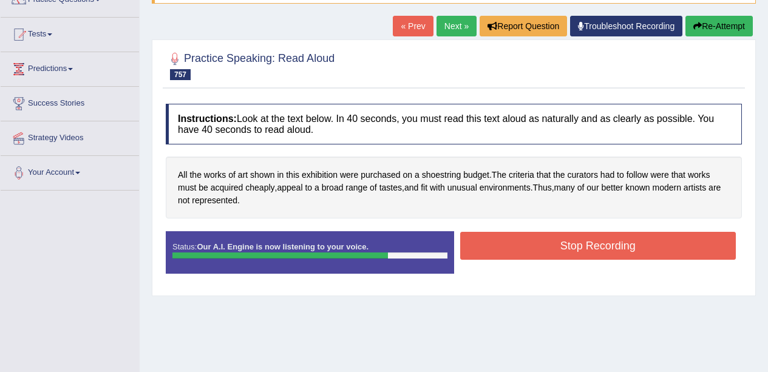
click at [540, 242] on button "Stop Recording" at bounding box center [598, 246] width 276 height 28
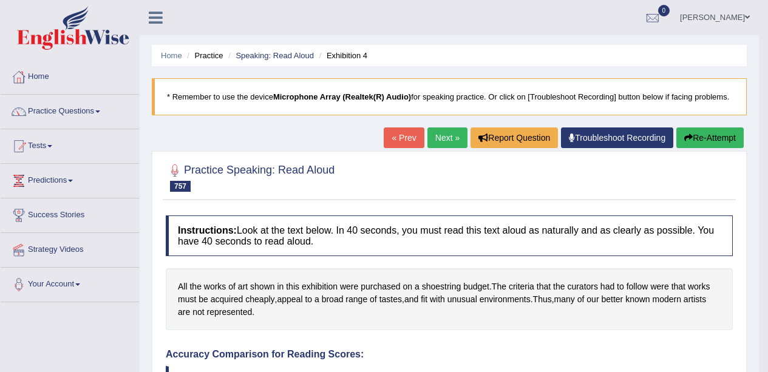
click at [457, 143] on link "Next »" at bounding box center [447, 138] width 40 height 21
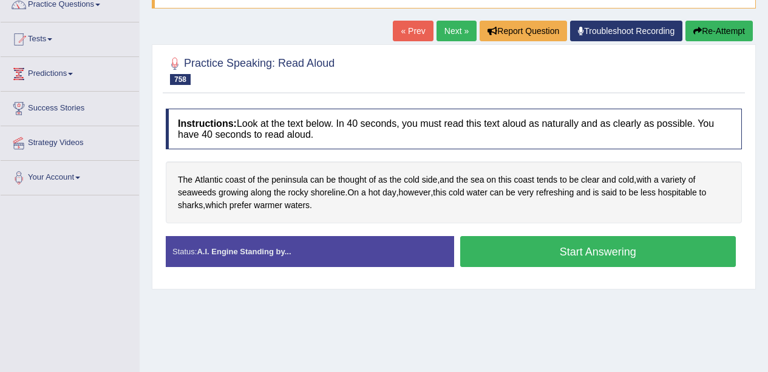
click at [604, 251] on button "Start Answering" at bounding box center [598, 251] width 276 height 31
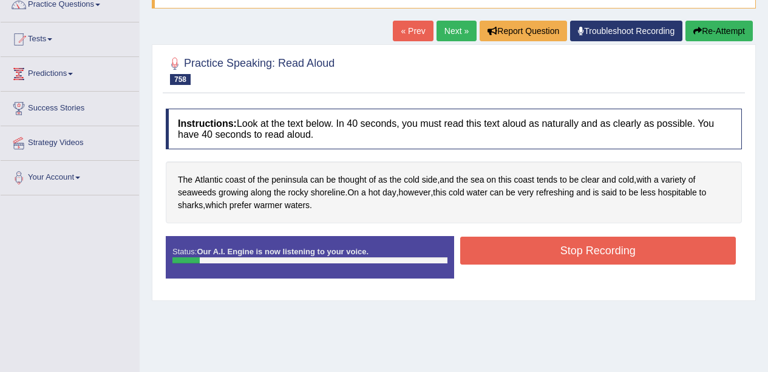
click at [591, 264] on button "Stop Recording" at bounding box center [598, 251] width 276 height 28
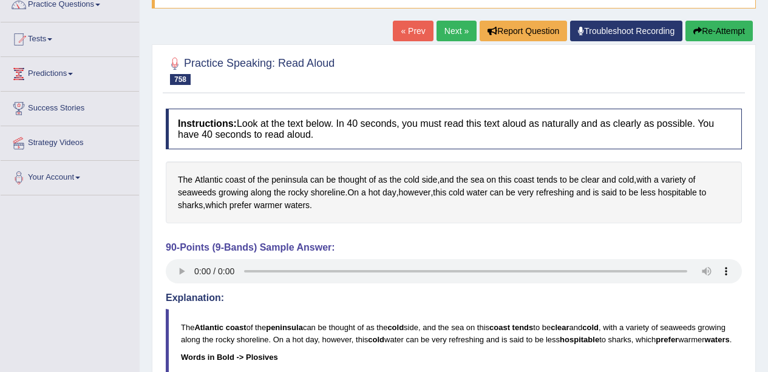
click at [214, 185] on span "Atlantic" at bounding box center [209, 180] width 28 height 13
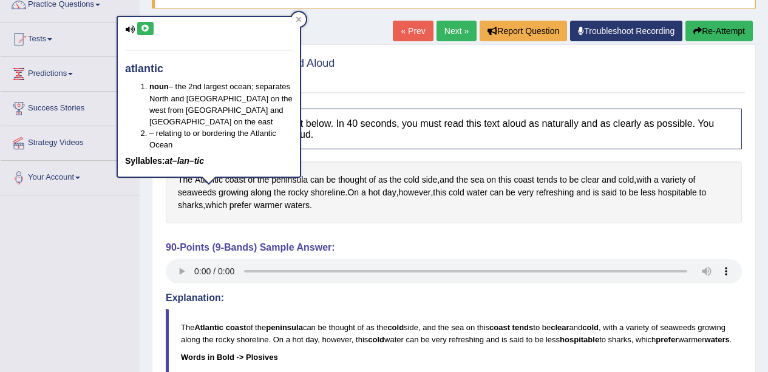
click at [145, 31] on icon at bounding box center [145, 28] width 9 height 7
click at [302, 176] on span "peninsula" at bounding box center [289, 180] width 36 height 13
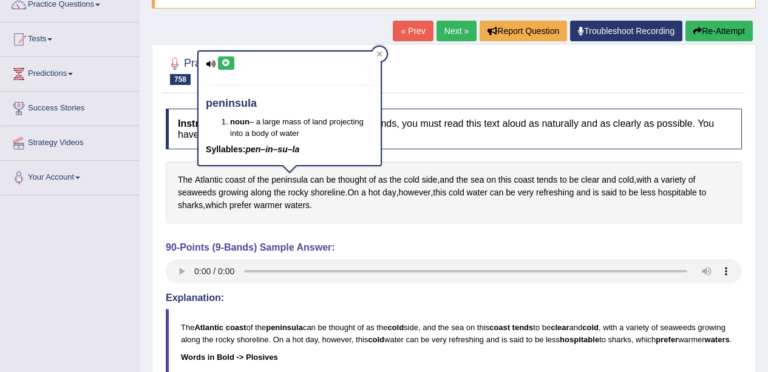
click at [226, 64] on icon at bounding box center [226, 63] width 9 height 7
click at [727, 35] on button "Re-Attempt" at bounding box center [719, 31] width 67 height 21
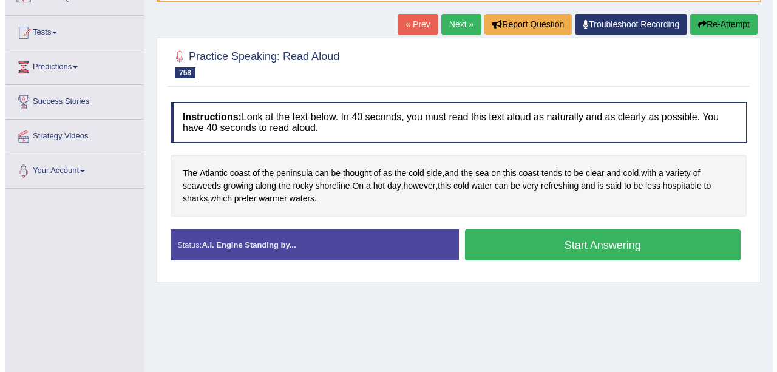
scroll to position [107, 0]
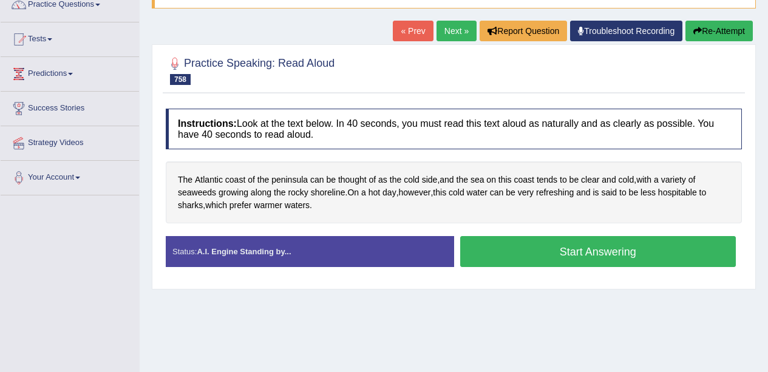
click at [608, 254] on button "Start Answering" at bounding box center [598, 251] width 276 height 31
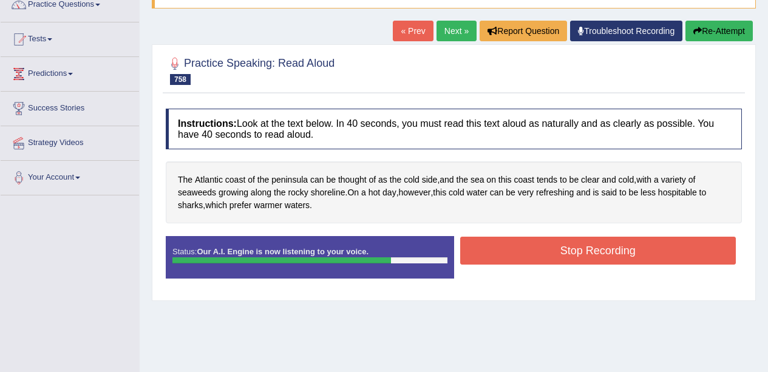
click at [591, 248] on button "Stop Recording" at bounding box center [598, 251] width 276 height 28
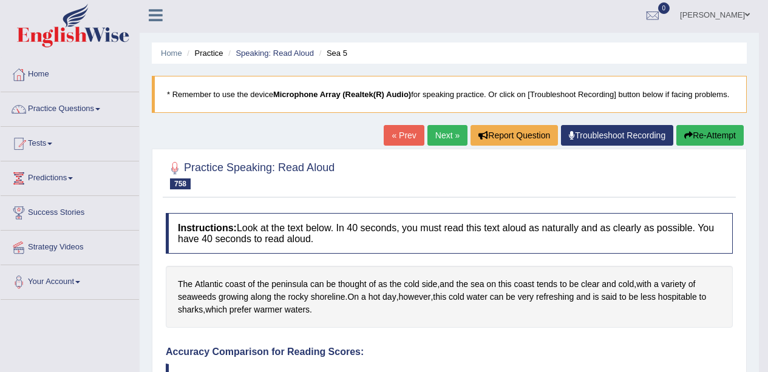
scroll to position [0, 0]
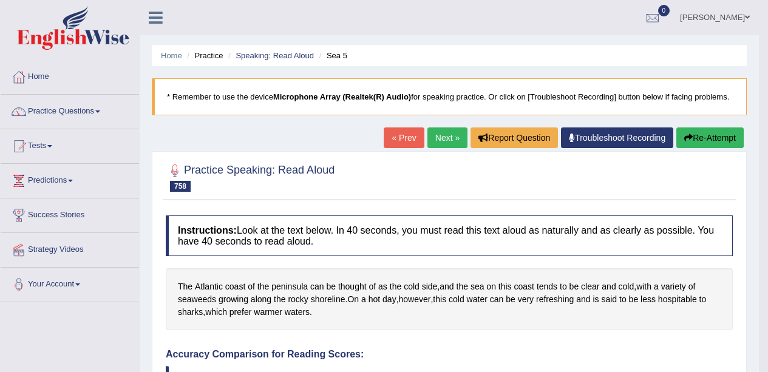
click at [438, 132] on link "Next »" at bounding box center [447, 138] width 40 height 21
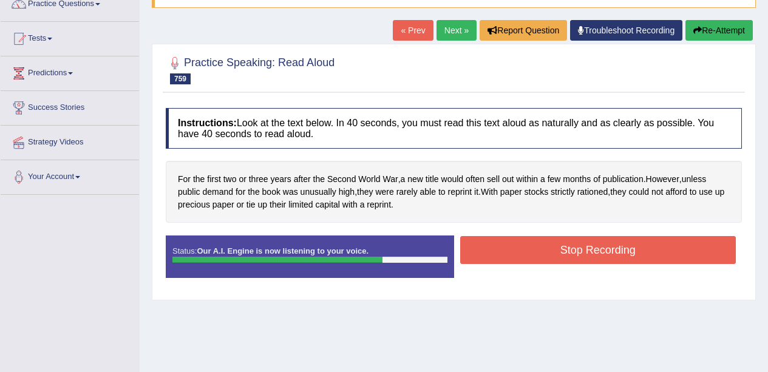
click at [580, 249] on button "Stop Recording" at bounding box center [598, 250] width 276 height 28
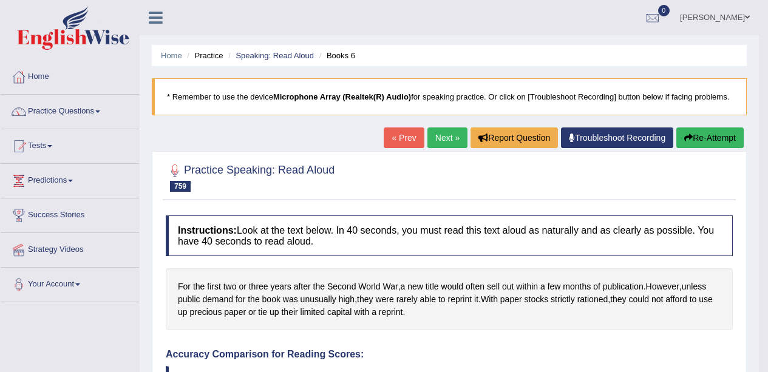
click at [449, 131] on link "Next »" at bounding box center [447, 138] width 40 height 21
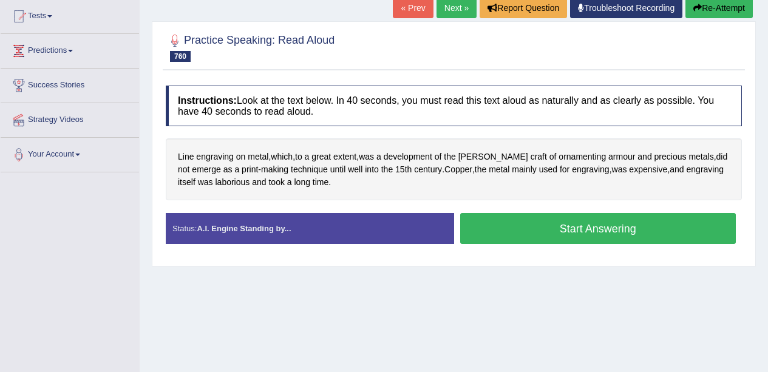
scroll to position [128, 0]
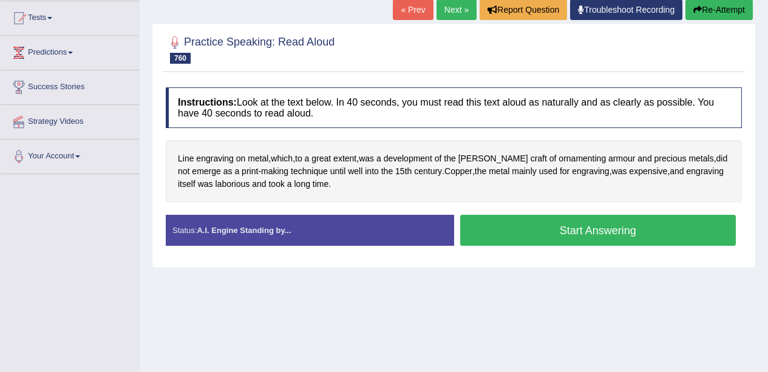
click at [553, 225] on button "Start Answering" at bounding box center [598, 230] width 276 height 31
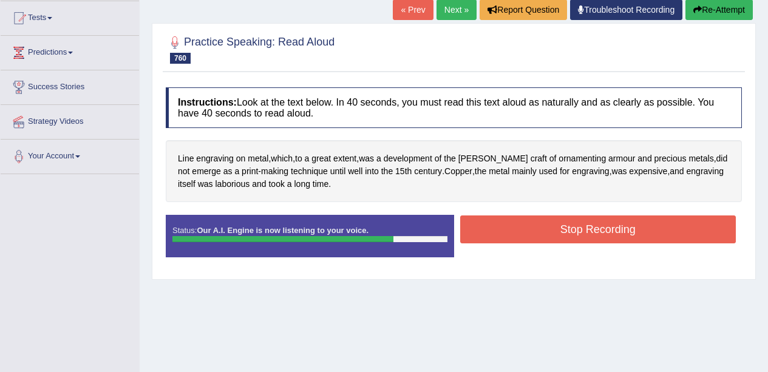
click at [607, 215] on div "Created with Highcharts 7.1.2 Great Too slow Too fast Time Speech pace meter: 0…" at bounding box center [601, 214] width 294 height 1
click at [608, 230] on button "Stop Recording" at bounding box center [598, 230] width 276 height 28
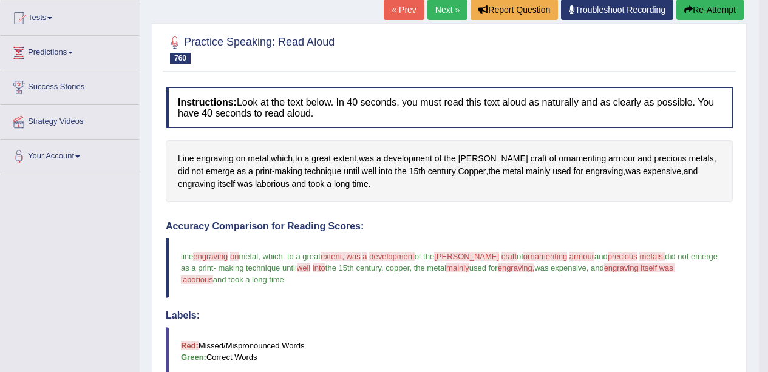
click at [278, 198] on div "Line engraving on metal , which , to a great extent , was a development of the …" at bounding box center [449, 171] width 567 height 62
click at [262, 188] on span "laborious" at bounding box center [272, 184] width 35 height 13
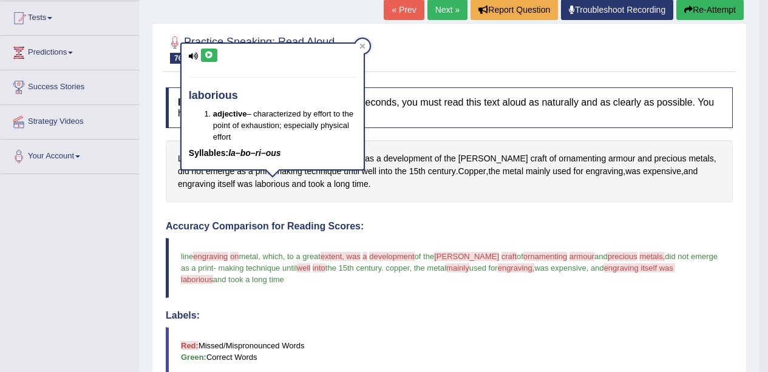
click at [214, 61] on button at bounding box center [209, 55] width 16 height 13
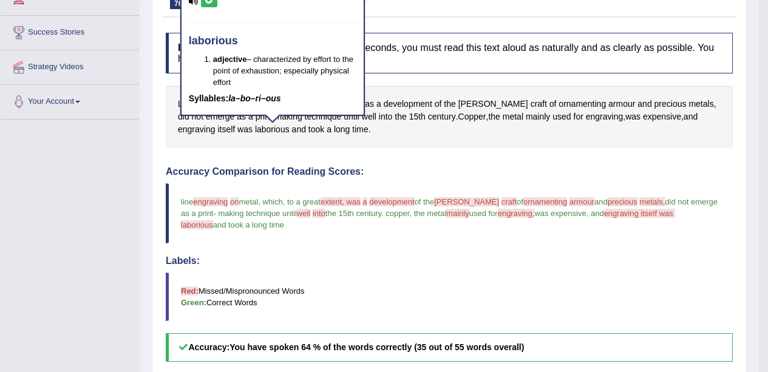
scroll to position [175, 0]
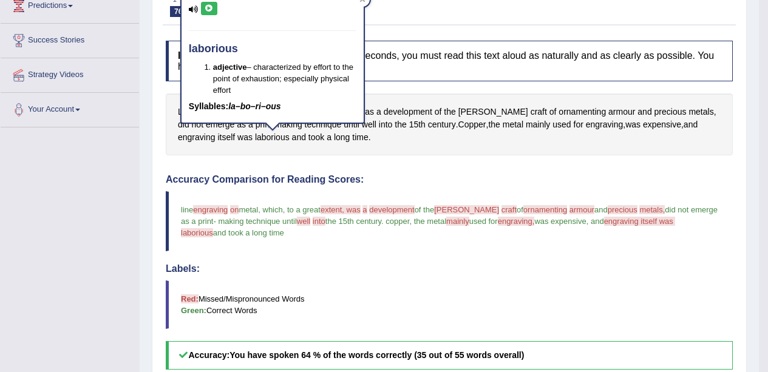
click at [483, 113] on span "[PERSON_NAME]" at bounding box center [493, 112] width 70 height 13
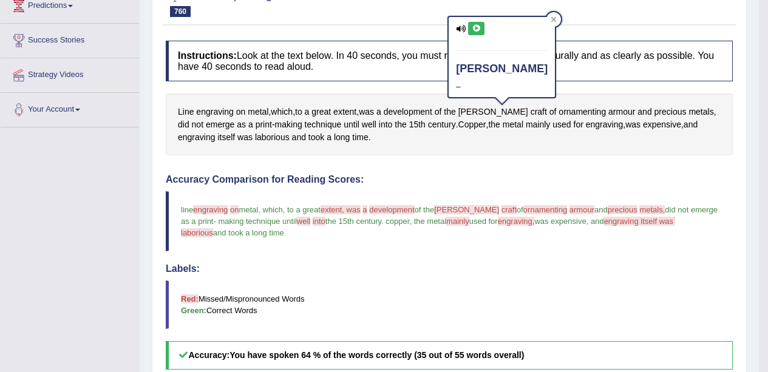
click at [463, 29] on icon at bounding box center [461, 29] width 10 height 8
click at [477, 29] on icon at bounding box center [476, 28] width 9 height 7
click at [465, 30] on icon at bounding box center [461, 29] width 10 height 8
click at [531, 107] on span "craft" at bounding box center [539, 112] width 16 height 13
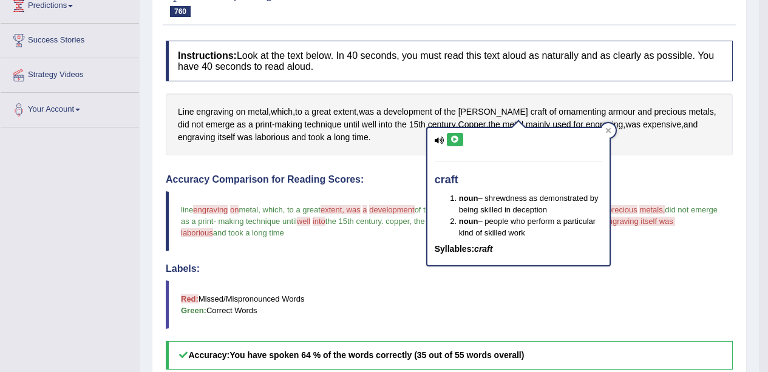
click at [455, 140] on icon at bounding box center [455, 139] width 9 height 7
click at [610, 131] on icon at bounding box center [608, 131] width 6 height 6
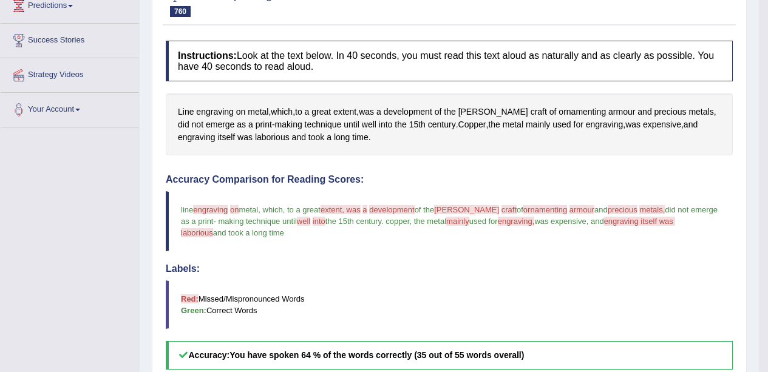
click at [559, 109] on span "ornamenting" at bounding box center [582, 112] width 47 height 13
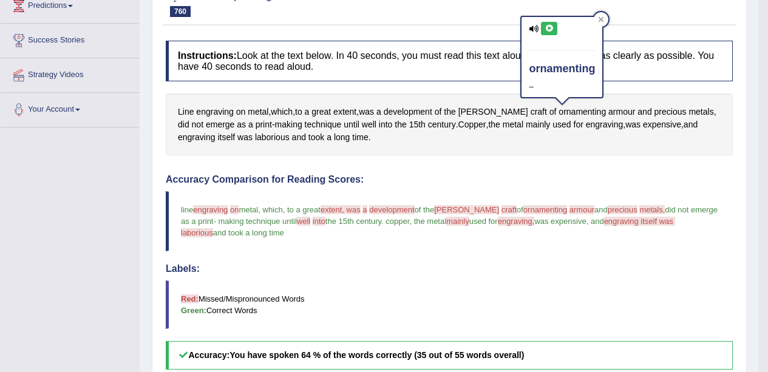
click at [556, 20] on div "ornamenting –" at bounding box center [562, 57] width 81 height 81
click at [531, 30] on icon at bounding box center [534, 29] width 10 height 8
click at [536, 29] on icon at bounding box center [534, 29] width 10 height 8
click at [608, 112] on span "armour" at bounding box center [621, 112] width 27 height 13
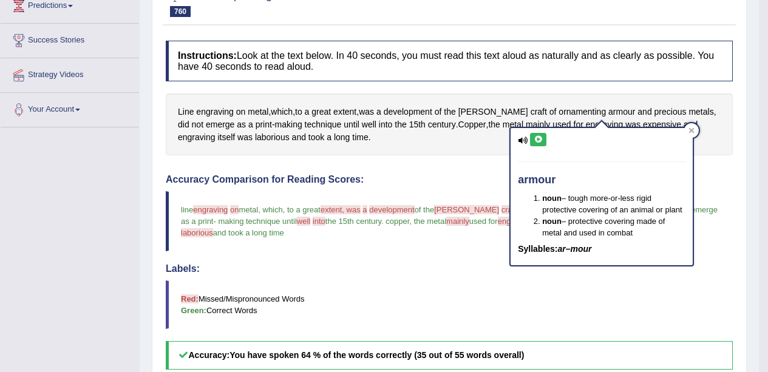
click at [539, 142] on icon at bounding box center [538, 139] width 9 height 7
click at [561, 117] on span "ornamenting" at bounding box center [582, 112] width 47 height 13
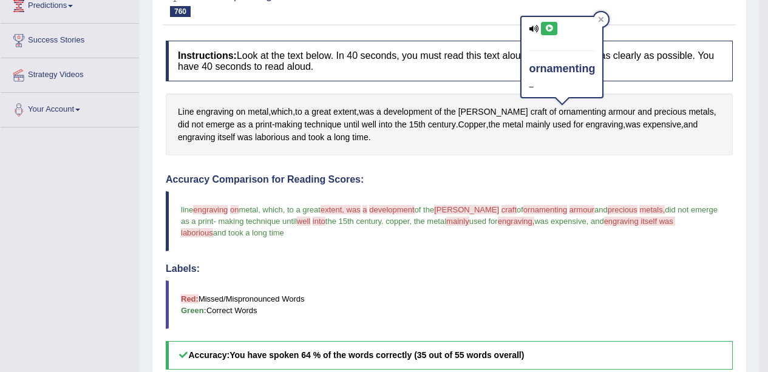
click at [551, 25] on icon at bounding box center [549, 28] width 9 height 7
click at [661, 113] on span "precious" at bounding box center [671, 112] width 32 height 13
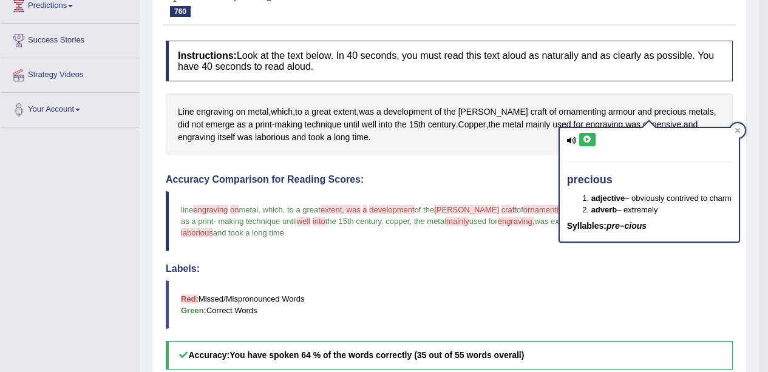
click at [590, 139] on icon at bounding box center [587, 139] width 9 height 7
click at [497, 115] on span "[PERSON_NAME]" at bounding box center [493, 112] width 70 height 13
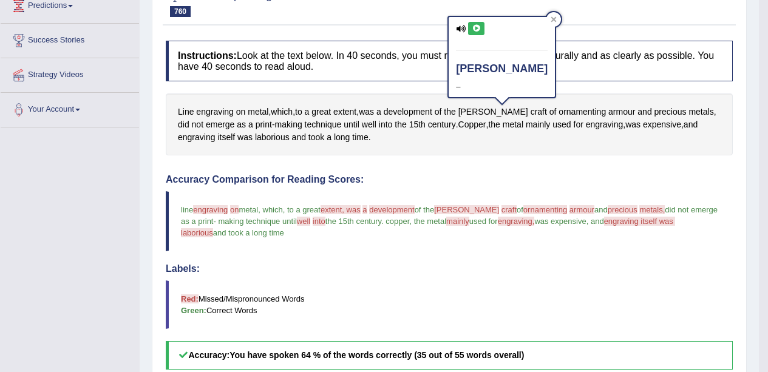
click at [478, 28] on icon at bounding box center [476, 28] width 9 height 7
click at [462, 32] on icon at bounding box center [461, 29] width 10 height 8
click at [206, 126] on span "emerge" at bounding box center [220, 124] width 29 height 13
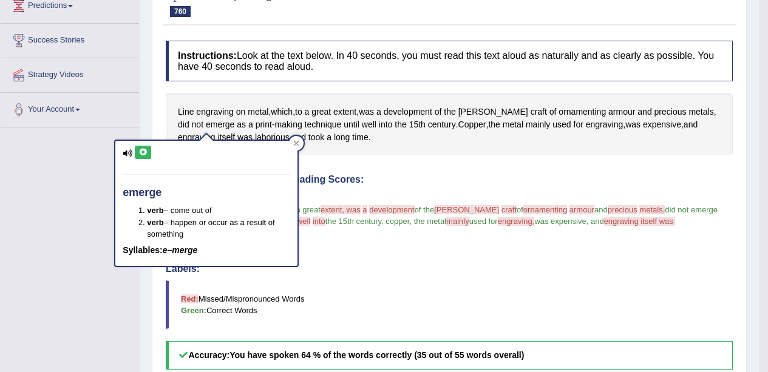
click at [128, 154] on icon at bounding box center [128, 153] width 10 height 8
click at [141, 152] on icon at bounding box center [142, 152] width 9 height 7
click at [129, 154] on icon at bounding box center [128, 153] width 10 height 8
click at [466, 177] on h4 "Accuracy Comparison for Reading Scores:" at bounding box center [449, 179] width 567 height 11
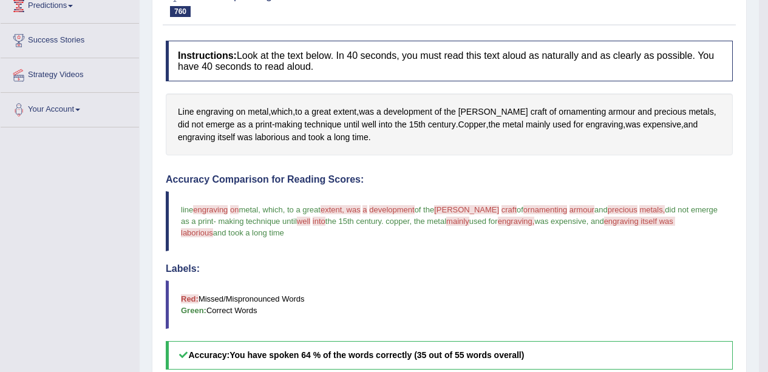
click at [599, 128] on span "engraving" at bounding box center [605, 124] width 38 height 13
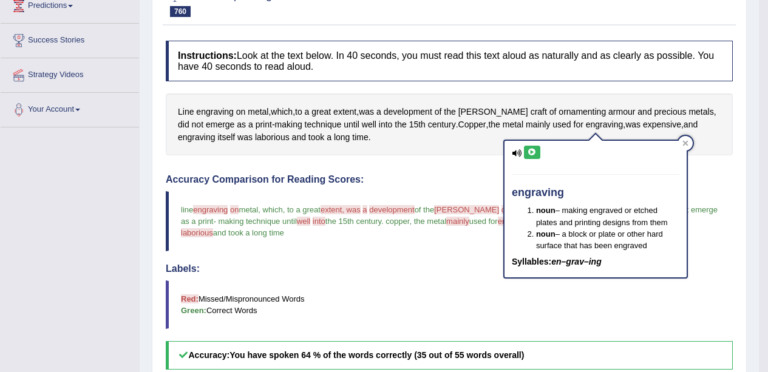
click at [534, 152] on icon at bounding box center [532, 152] width 9 height 7
click at [686, 141] on icon at bounding box center [684, 142] width 5 height 5
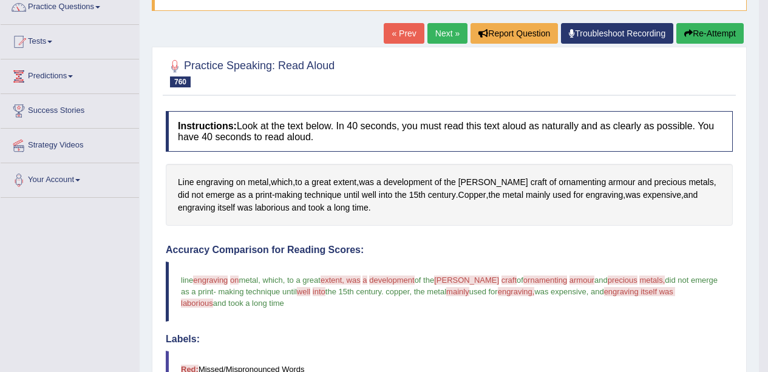
scroll to position [103, 0]
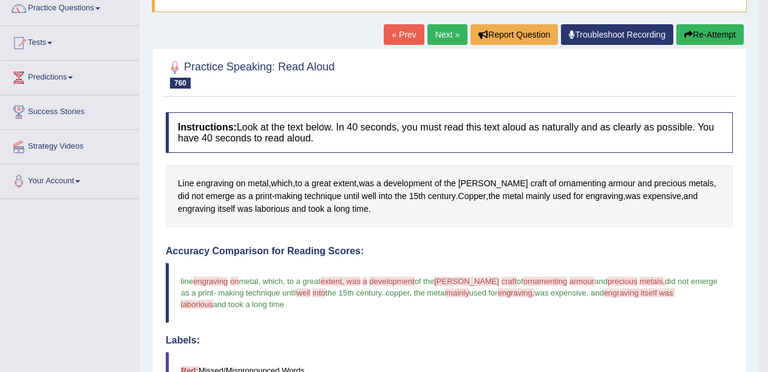
click at [701, 35] on button "Re-Attempt" at bounding box center [709, 34] width 67 height 21
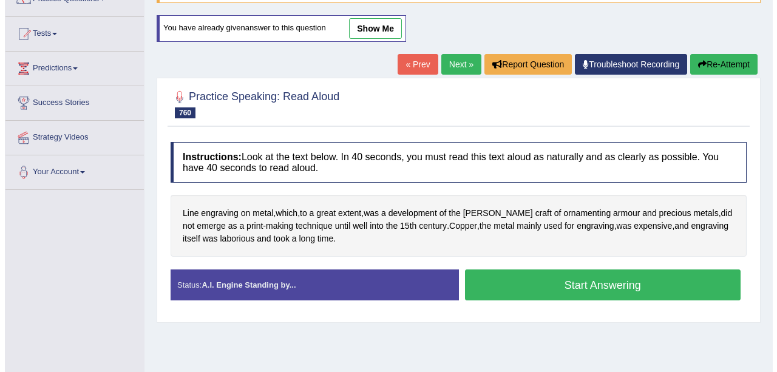
scroll to position [103, 0]
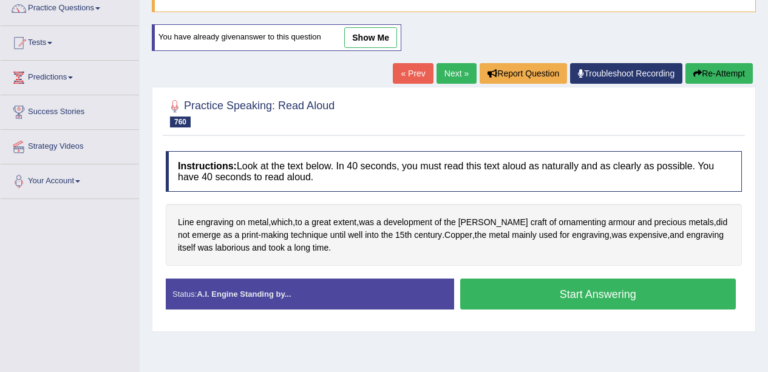
click at [565, 279] on div "Created with Highcharts 7.1.2 Great Too slow Too fast Time Speech pace meter: 0…" at bounding box center [601, 278] width 294 height 1
click at [564, 289] on button "Start Answering" at bounding box center [598, 294] width 276 height 31
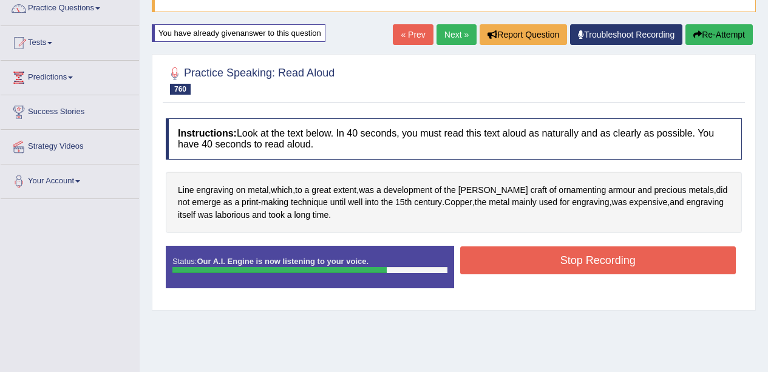
click at [591, 261] on button "Stop Recording" at bounding box center [598, 261] width 276 height 28
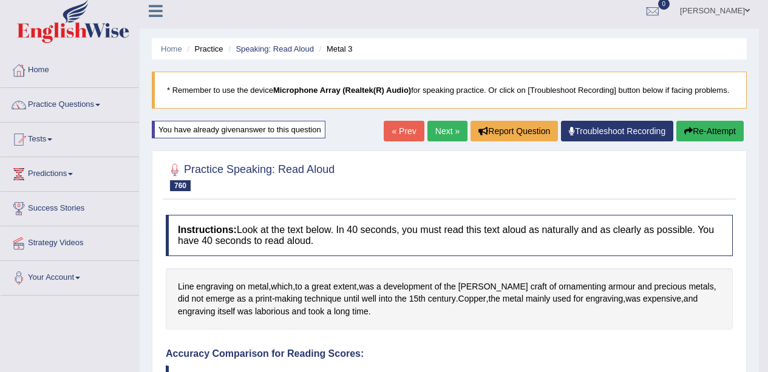
scroll to position [0, 0]
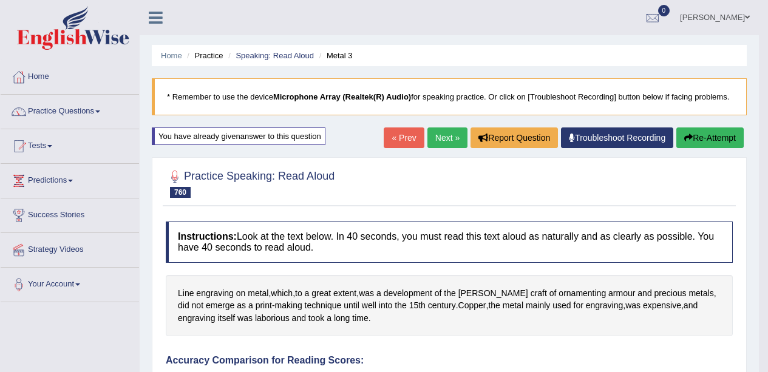
click at [84, 111] on link "Practice Questions" at bounding box center [70, 110] width 138 height 30
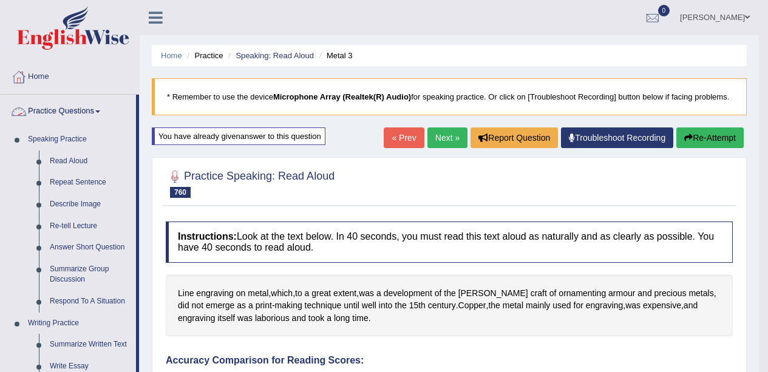
click at [85, 186] on link "Repeat Sentence" at bounding box center [90, 183] width 92 height 22
